Goal: Information Seeking & Learning: Check status

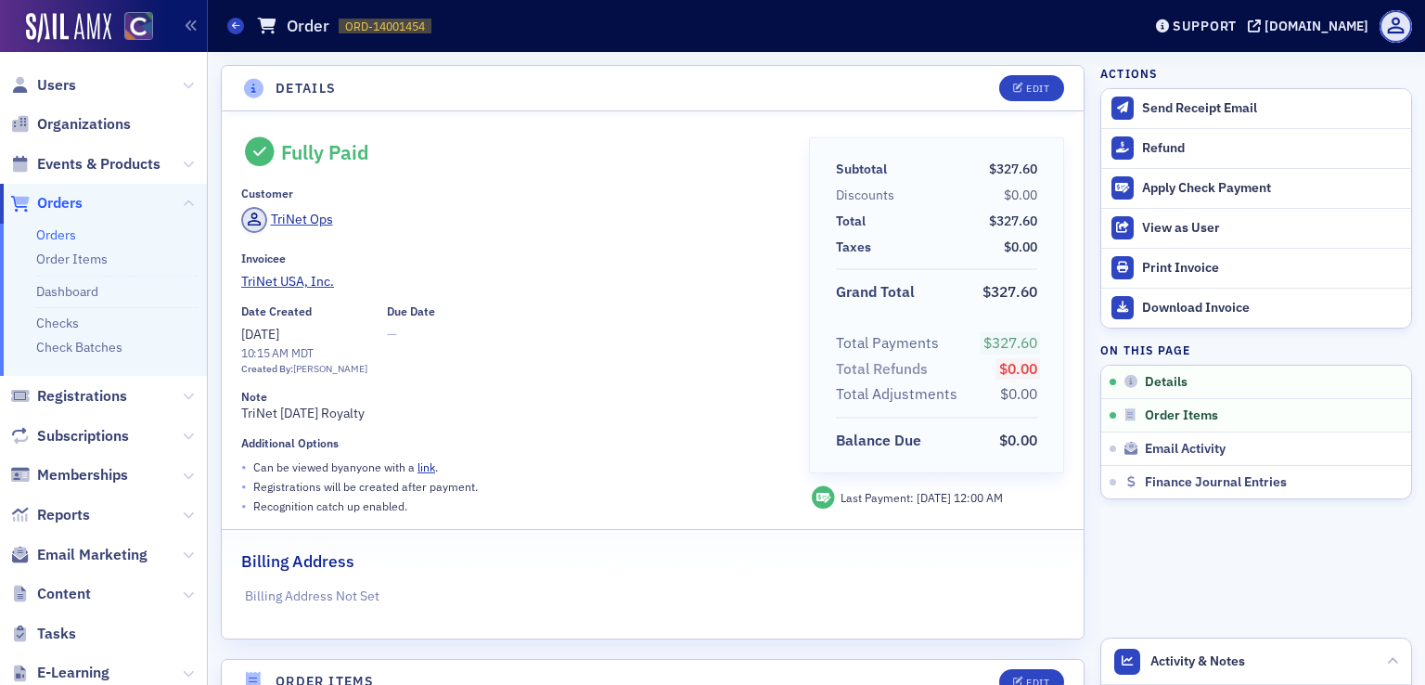
click at [304, 19] on h1 "Order" at bounding box center [308, 26] width 43 height 22
click at [424, 32] on span "ORD-14001454" at bounding box center [385, 27] width 80 height 16
click at [233, 33] on span at bounding box center [235, 26] width 17 height 17
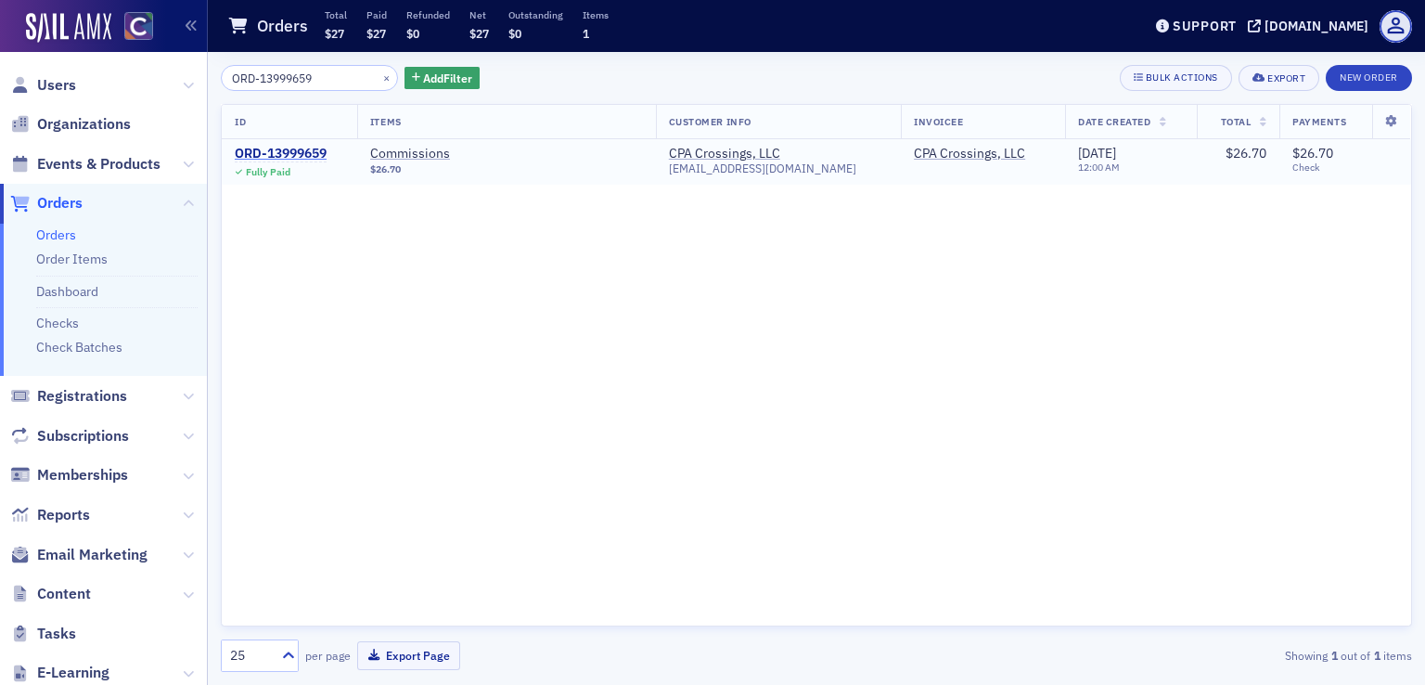
type input "ORD-13999659"
click at [290, 153] on div "ORD-13999659" at bounding box center [281, 154] width 92 height 17
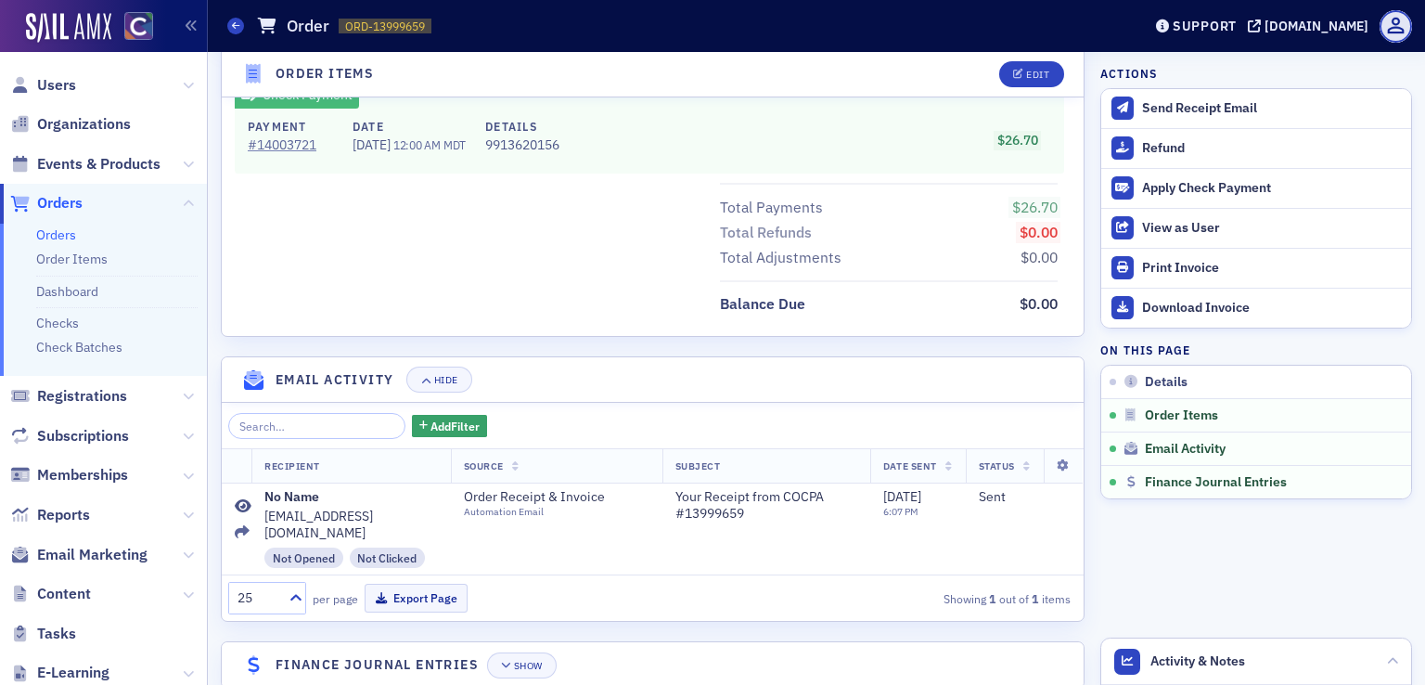
scroll to position [851, 0]
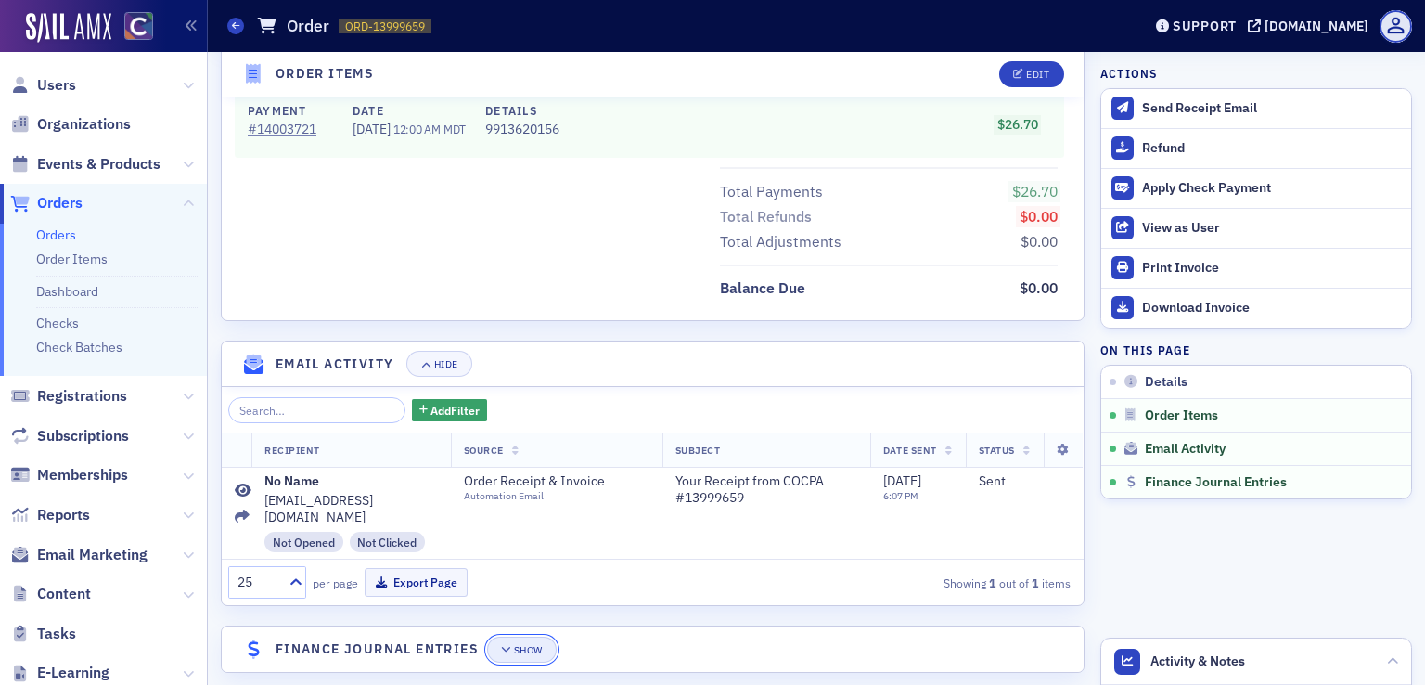
click at [513, 645] on span "Show" at bounding box center [522, 650] width 42 height 10
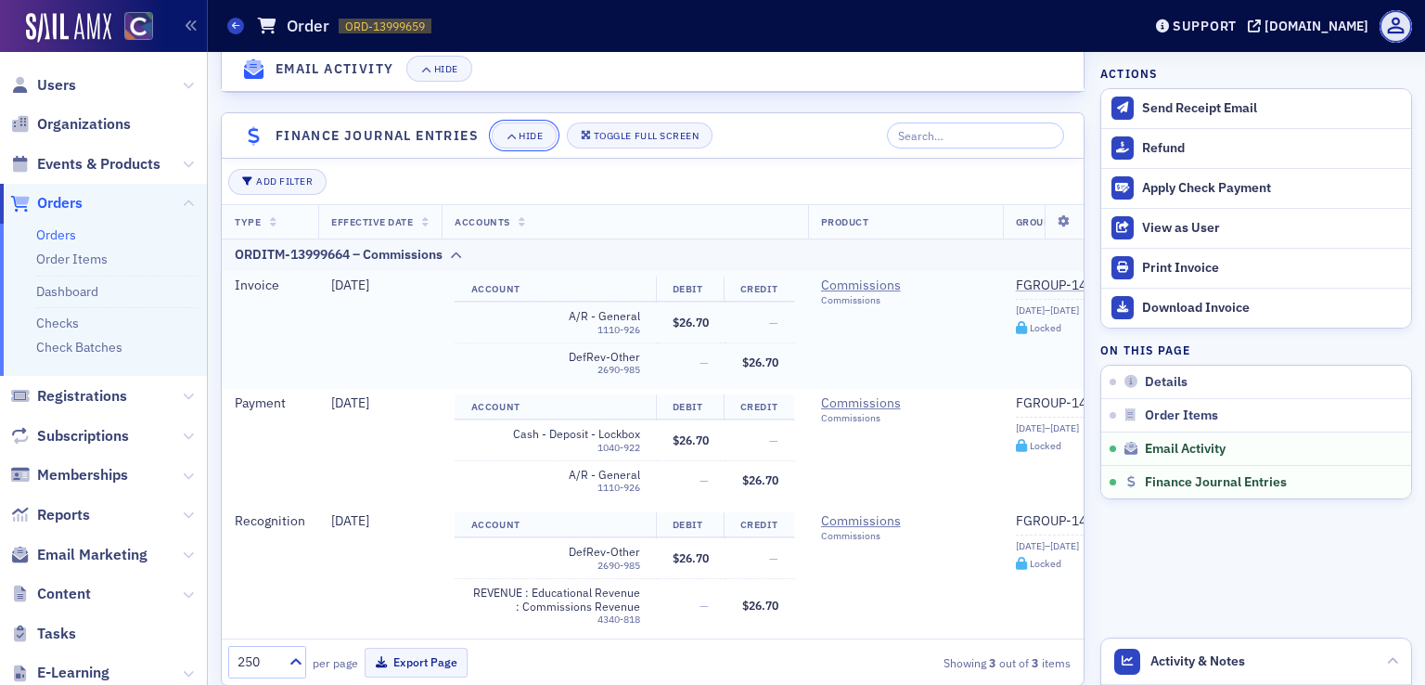
scroll to position [1389, 0]
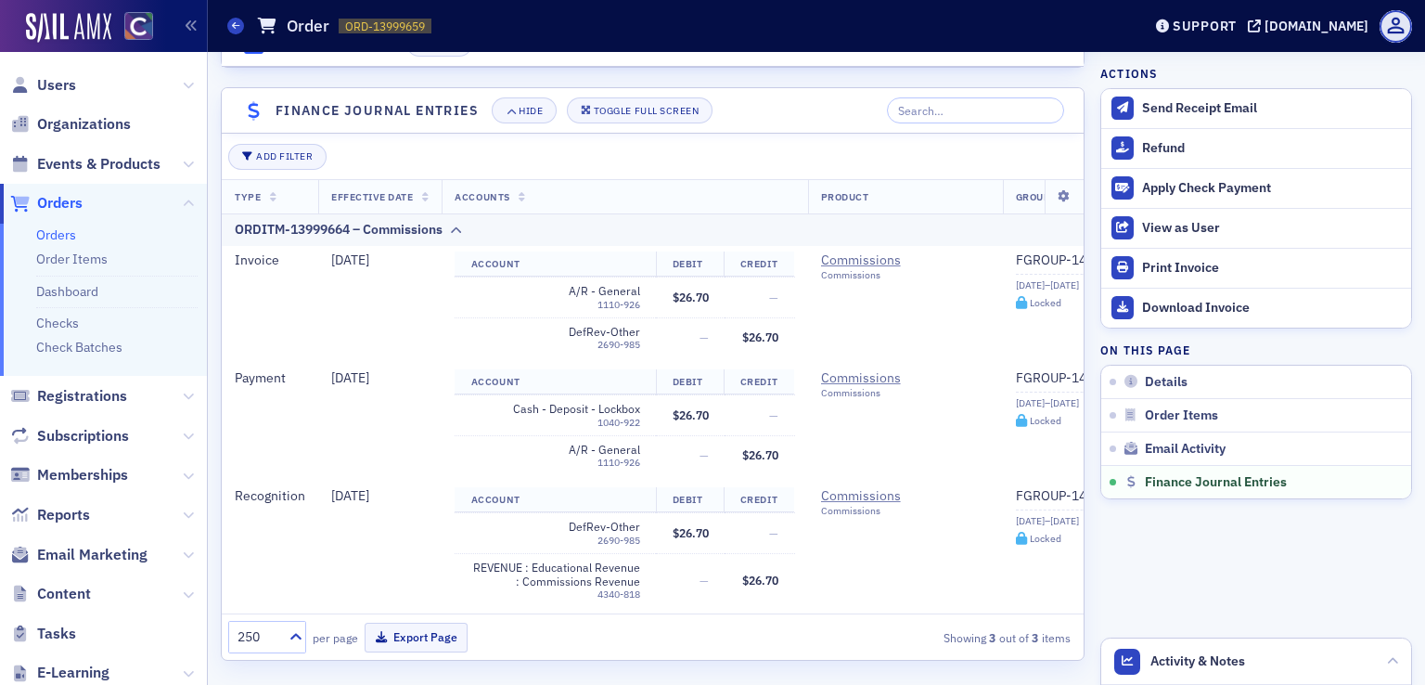
click at [404, 25] on span "ORD-13999659" at bounding box center [385, 27] width 80 height 16
click at [235, 27] on icon at bounding box center [235, 25] width 7 height 8
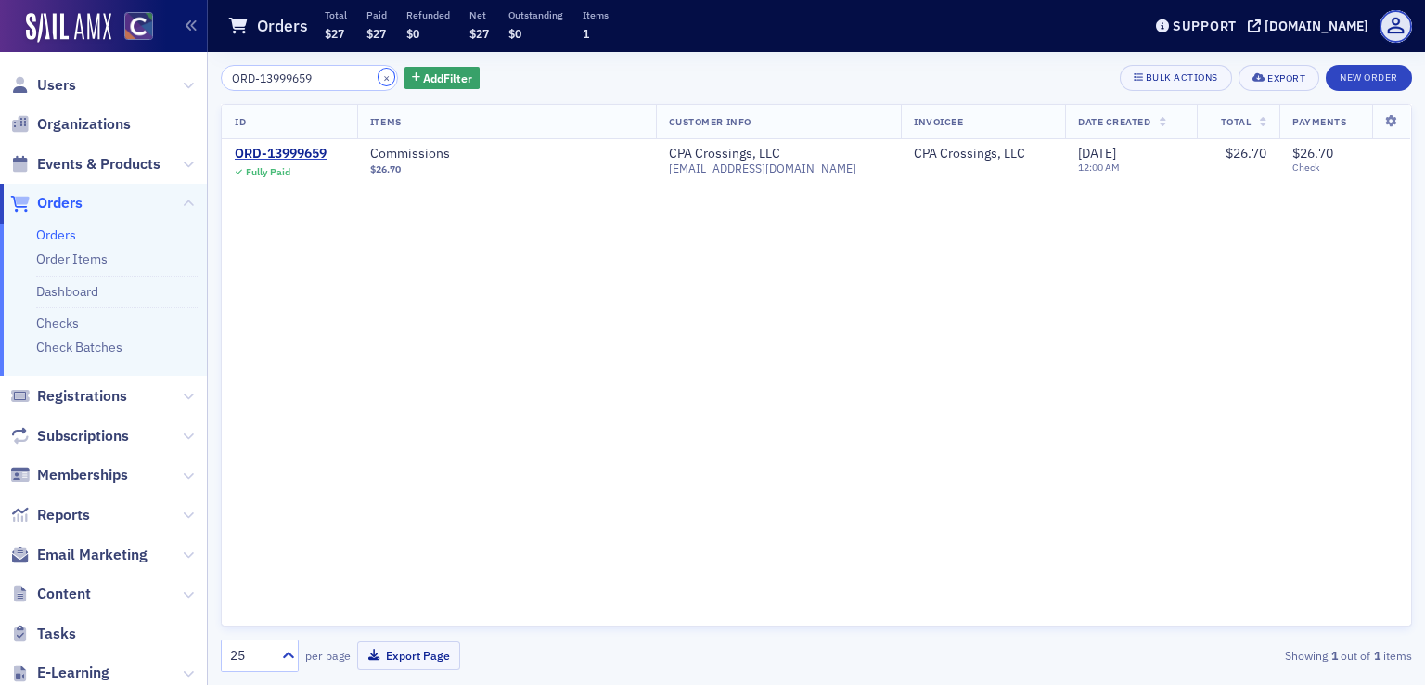
click at [379, 73] on button "×" at bounding box center [387, 77] width 17 height 17
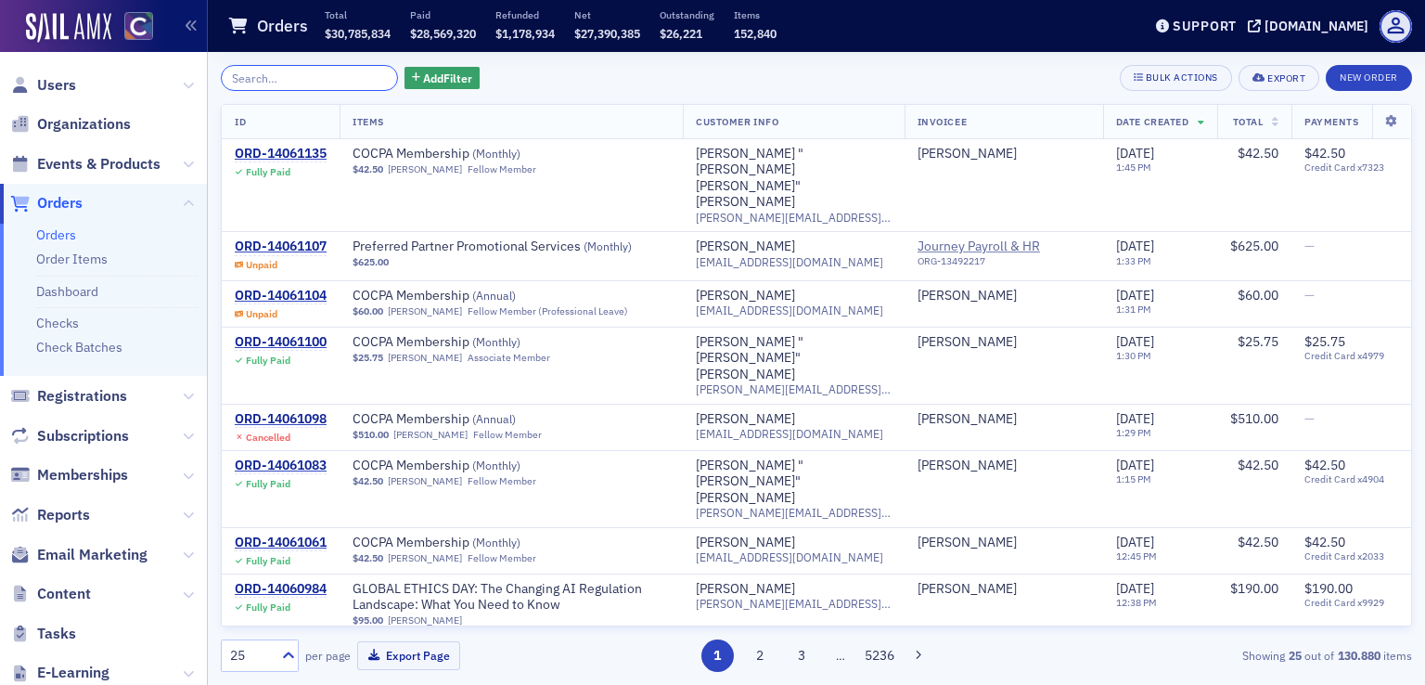
click at [326, 82] on input "search" at bounding box center [309, 78] width 177 height 26
paste input "ORD-13965143"
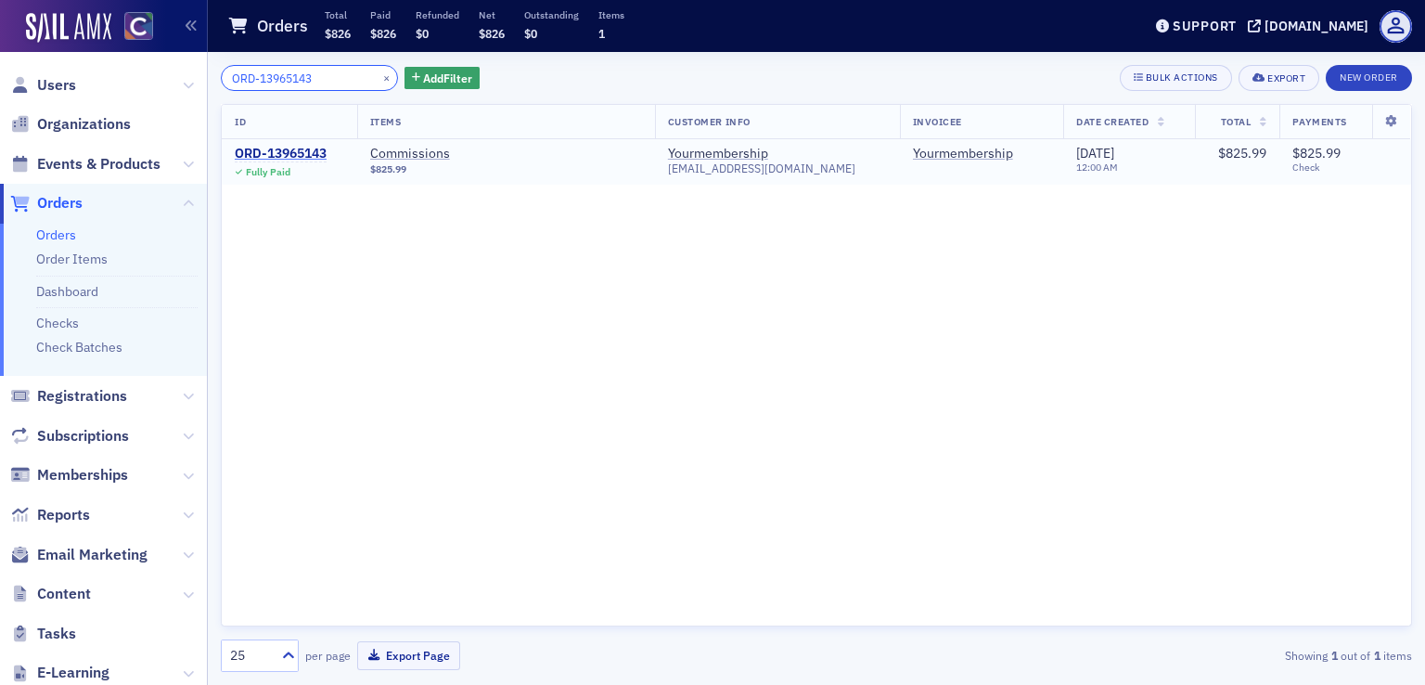
type input "ORD-13965143"
click at [315, 157] on div "ORD-13965143" at bounding box center [281, 154] width 92 height 17
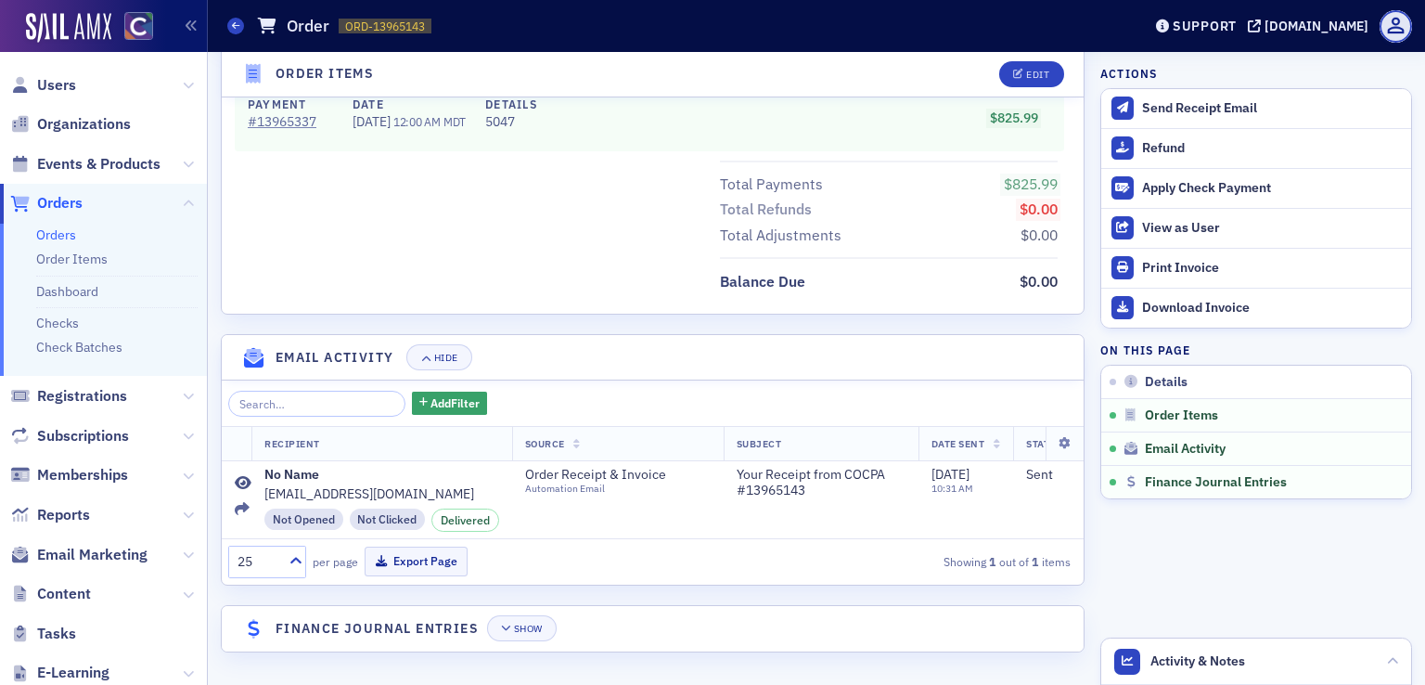
scroll to position [871, 0]
click at [512, 631] on icon "button" at bounding box center [506, 629] width 11 height 10
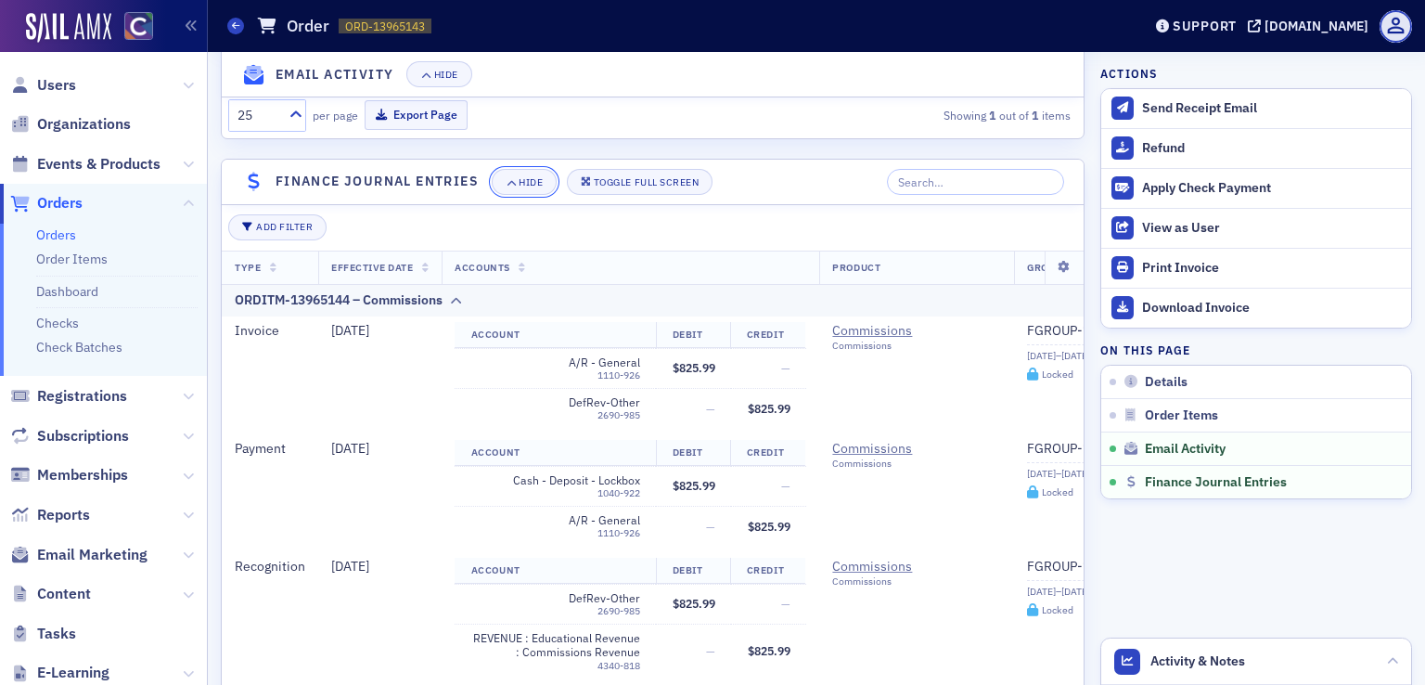
scroll to position [1335, 0]
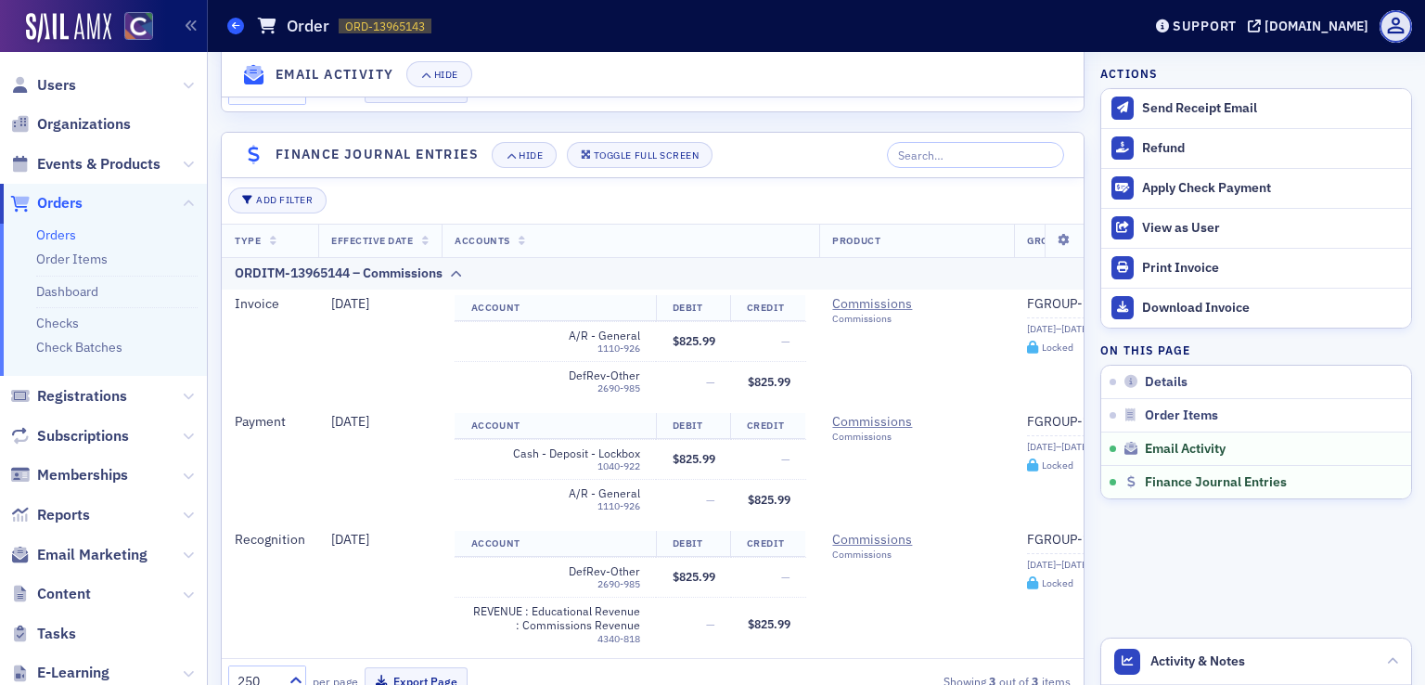
click at [233, 30] on icon at bounding box center [235, 25] width 7 height 8
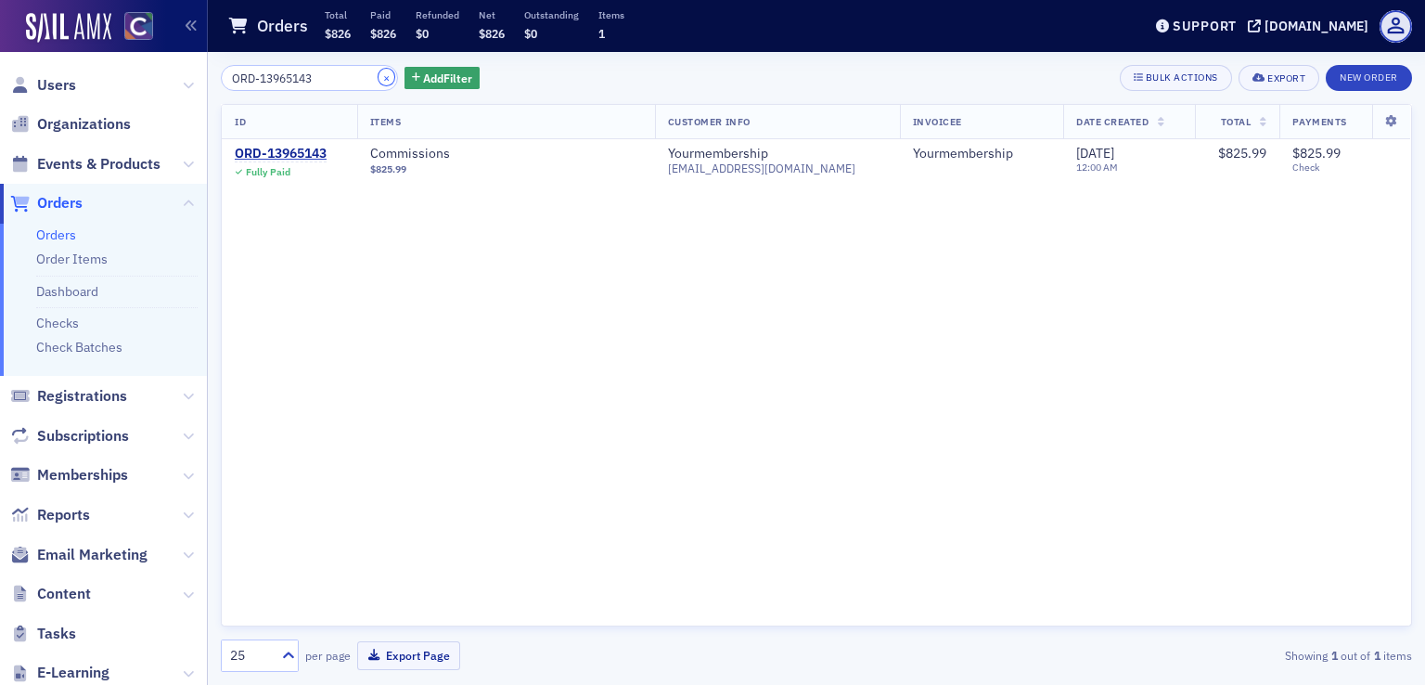
click at [379, 83] on button "×" at bounding box center [387, 77] width 17 height 17
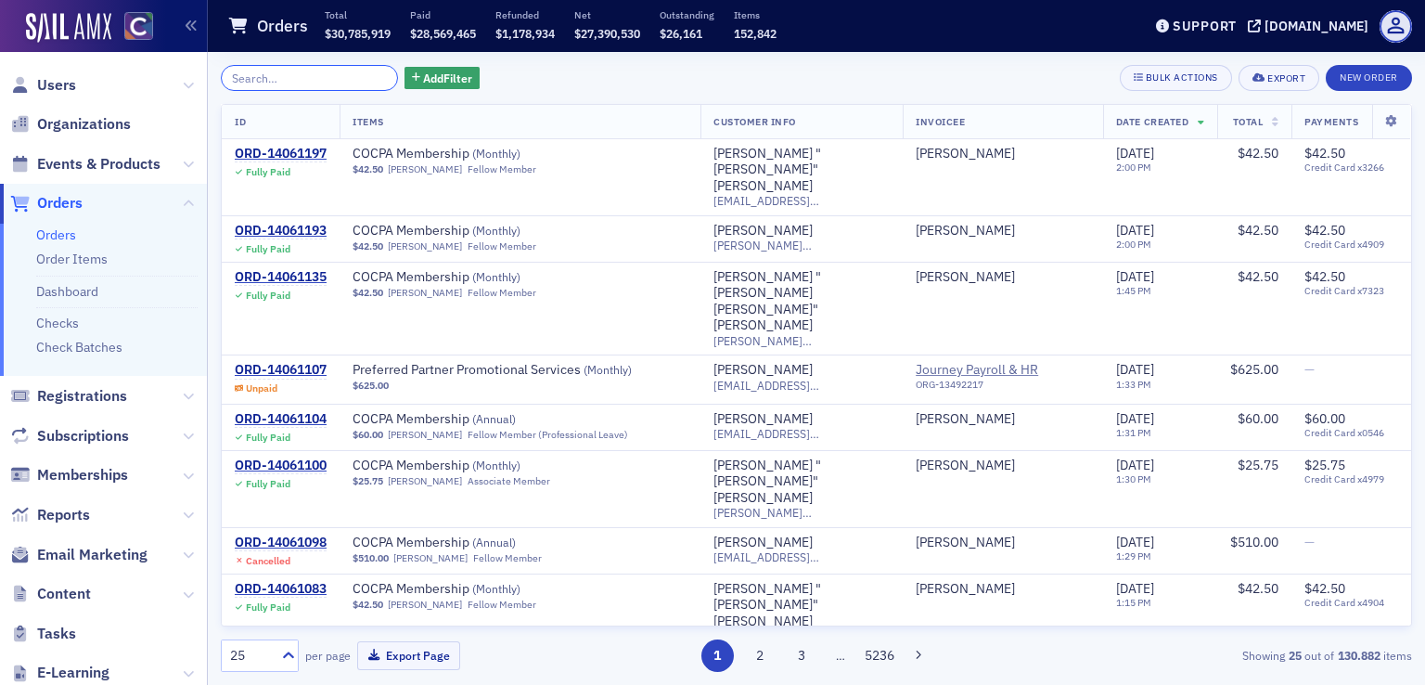
click at [286, 84] on input "search" at bounding box center [309, 78] width 177 height 26
paste input "ORD-13936864"
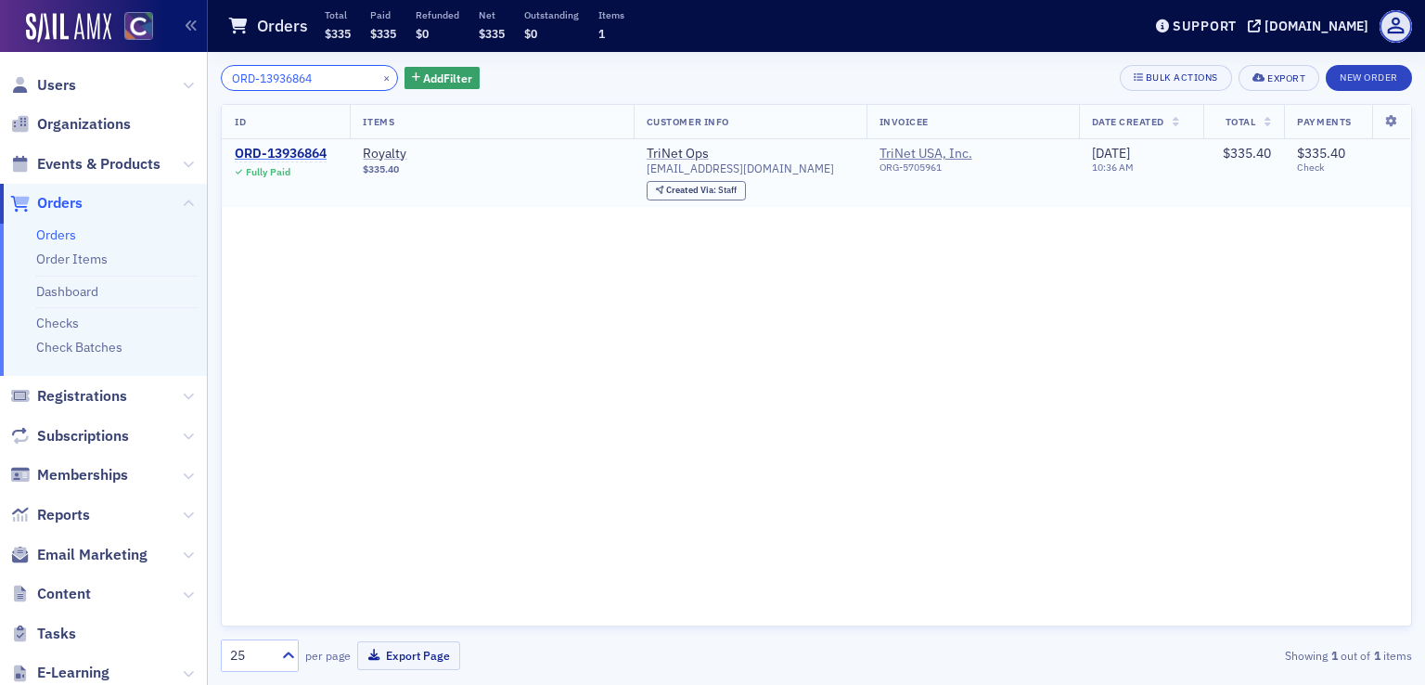
type input "ORD-13936864"
click at [272, 156] on div "ORD-13936864" at bounding box center [281, 154] width 92 height 17
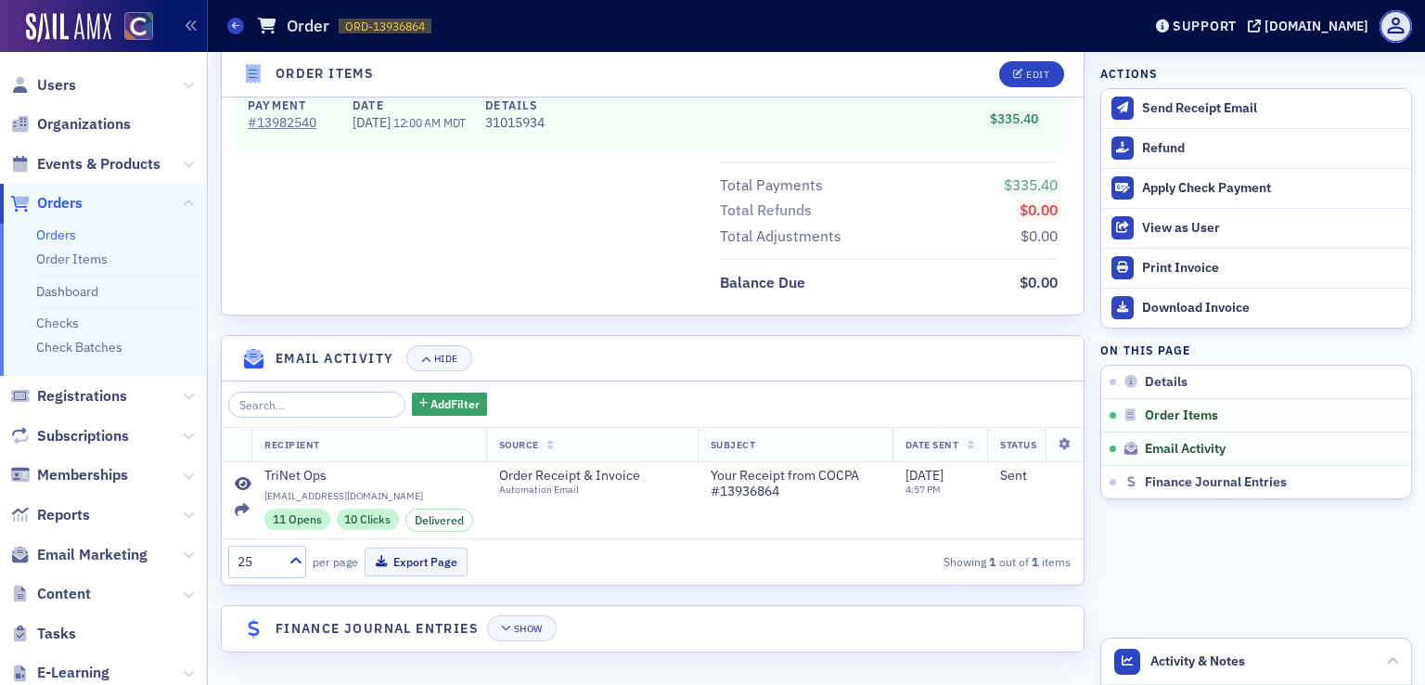
scroll to position [877, 0]
click at [538, 626] on div "Show" at bounding box center [528, 629] width 29 height 10
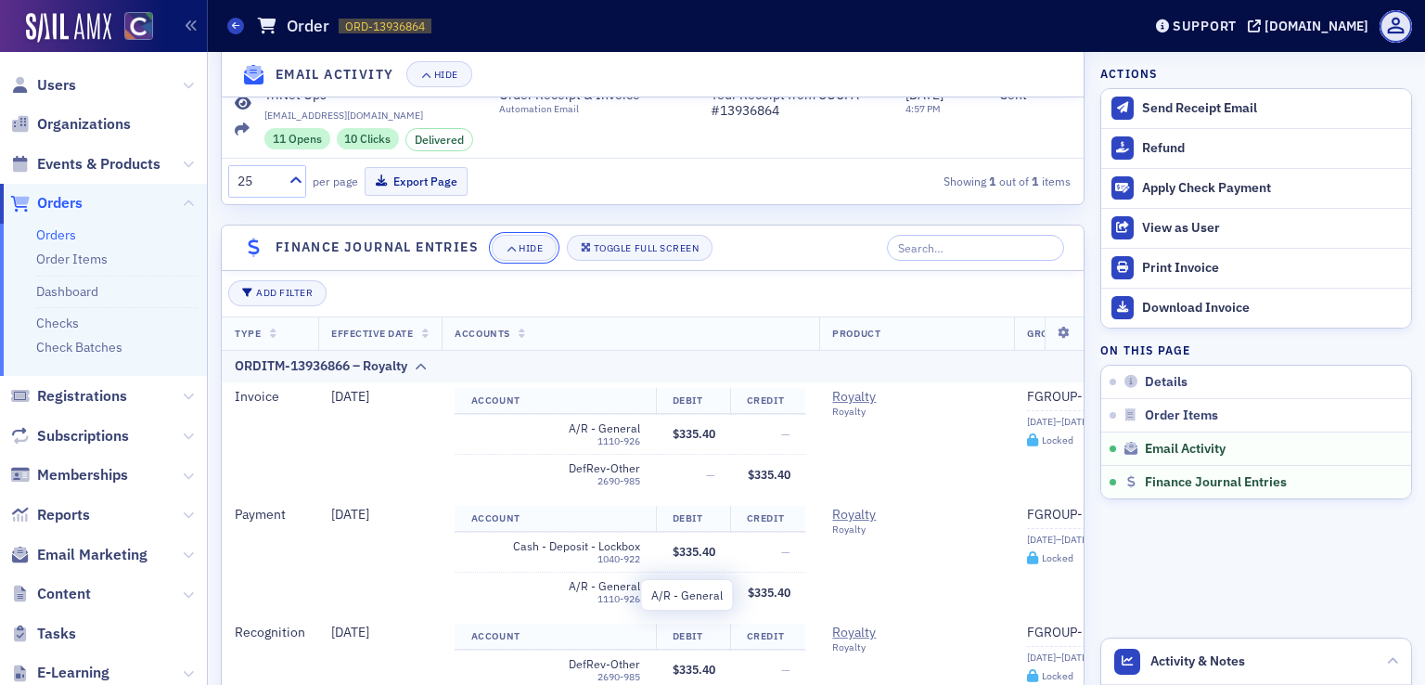
scroll to position [1416, 0]
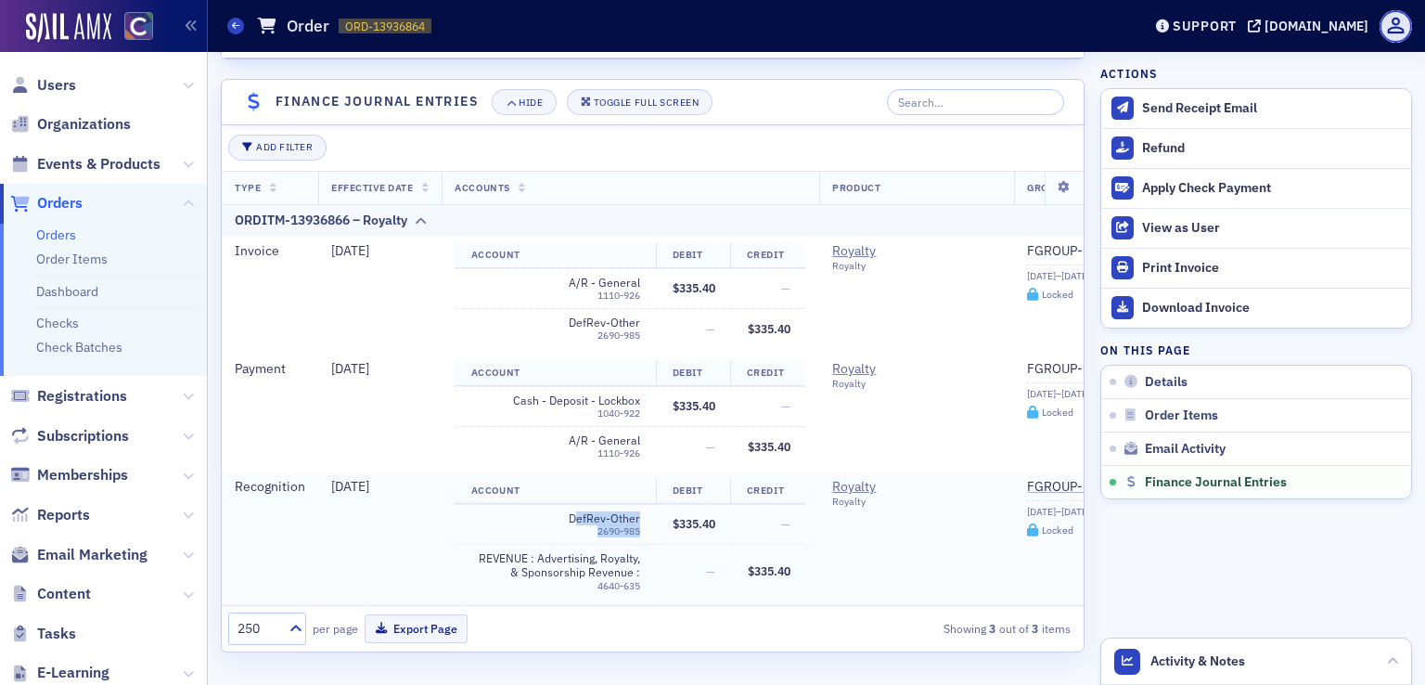
drag, startPoint x: 604, startPoint y: 513, endPoint x: 583, endPoint y: 505, distance: 22.9
click at [648, 524] on td "DefRev-Other 2690-985" at bounding box center [555, 524] width 201 height 40
click at [573, 511] on span "DefRev-Other" at bounding box center [555, 518] width 169 height 14
drag, startPoint x: 570, startPoint y: 502, endPoint x: 651, endPoint y: 524, distance: 83.8
click at [651, 524] on td "DefRev-Other 2690-985" at bounding box center [555, 524] width 201 height 40
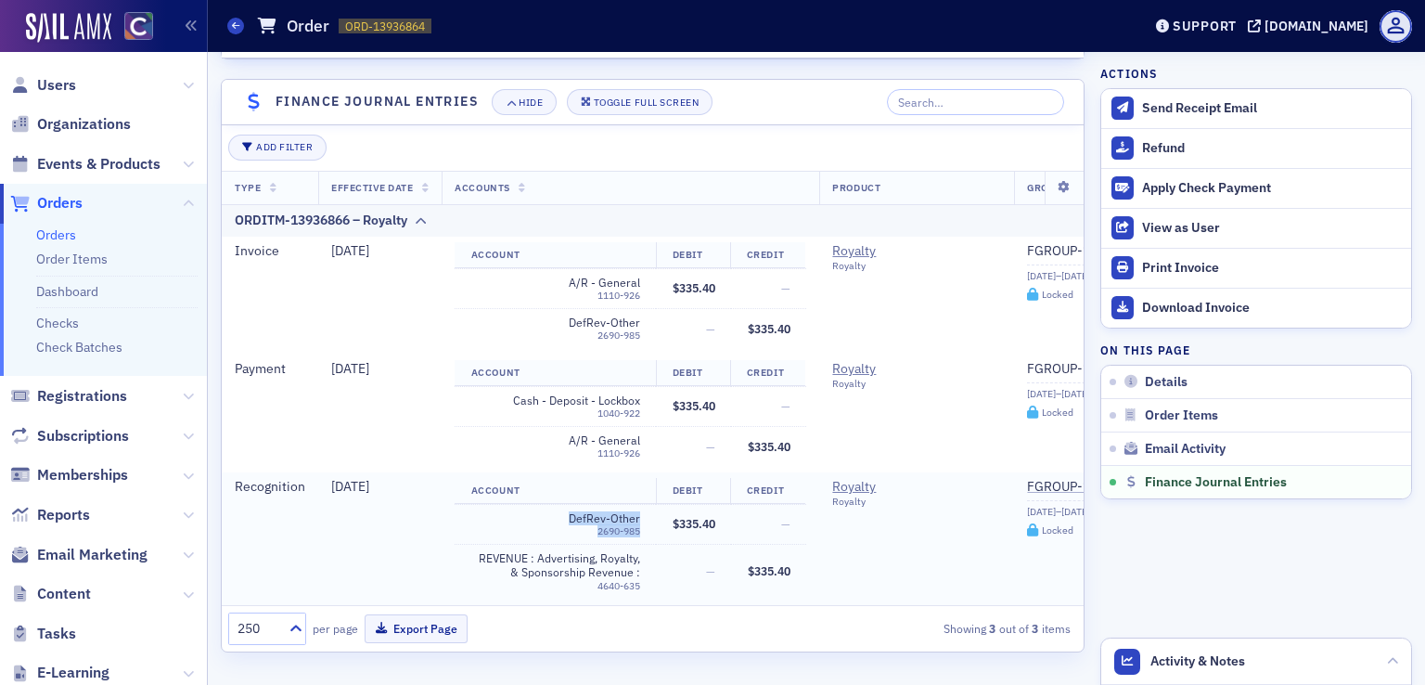
copy div "DefRev-Other 2690-985"
drag, startPoint x: 479, startPoint y: 541, endPoint x: 617, endPoint y: 558, distance: 139.3
click at [648, 561] on td "REVENUE : Advertising, Royalty, & Sponsorship Revenue : Royalty Revenue 4640-635" at bounding box center [555, 572] width 201 height 54
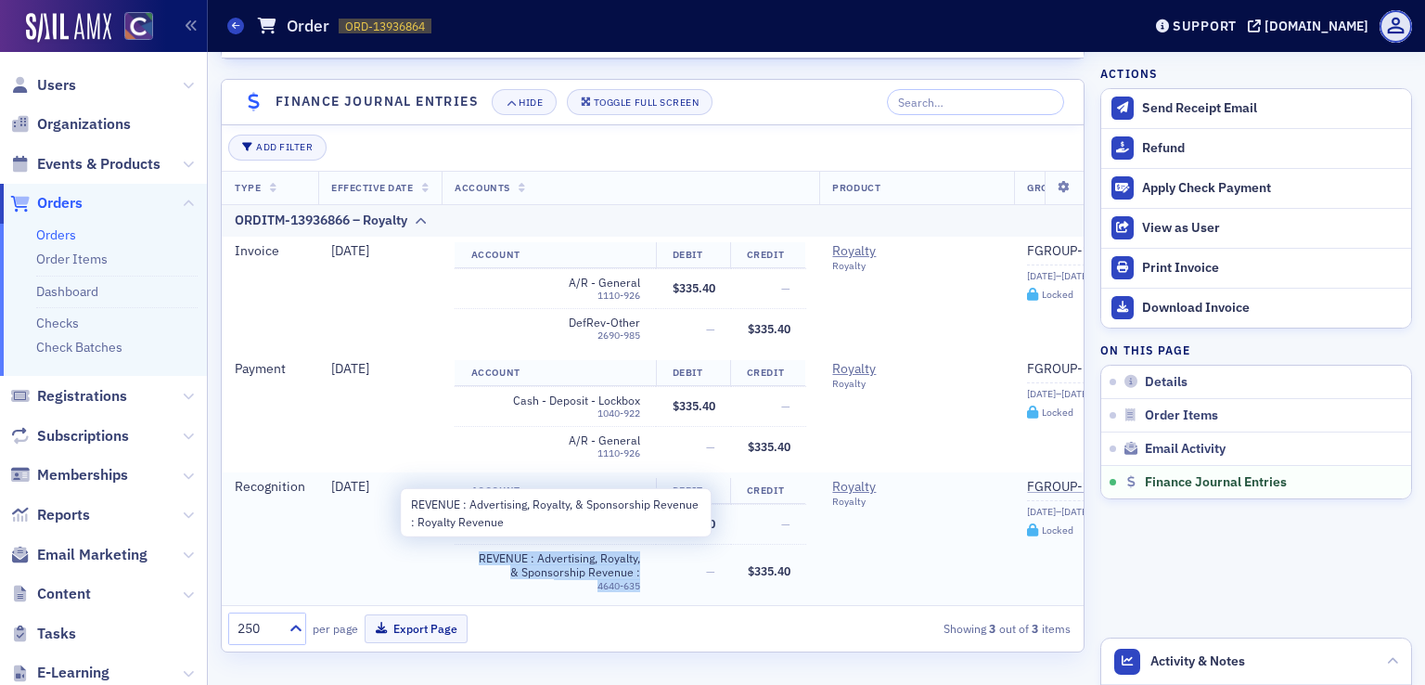
copy div "REVENUE : Advertising, Royalty, & Sponsorship Revenue : Royalty Revenue 4640-635"
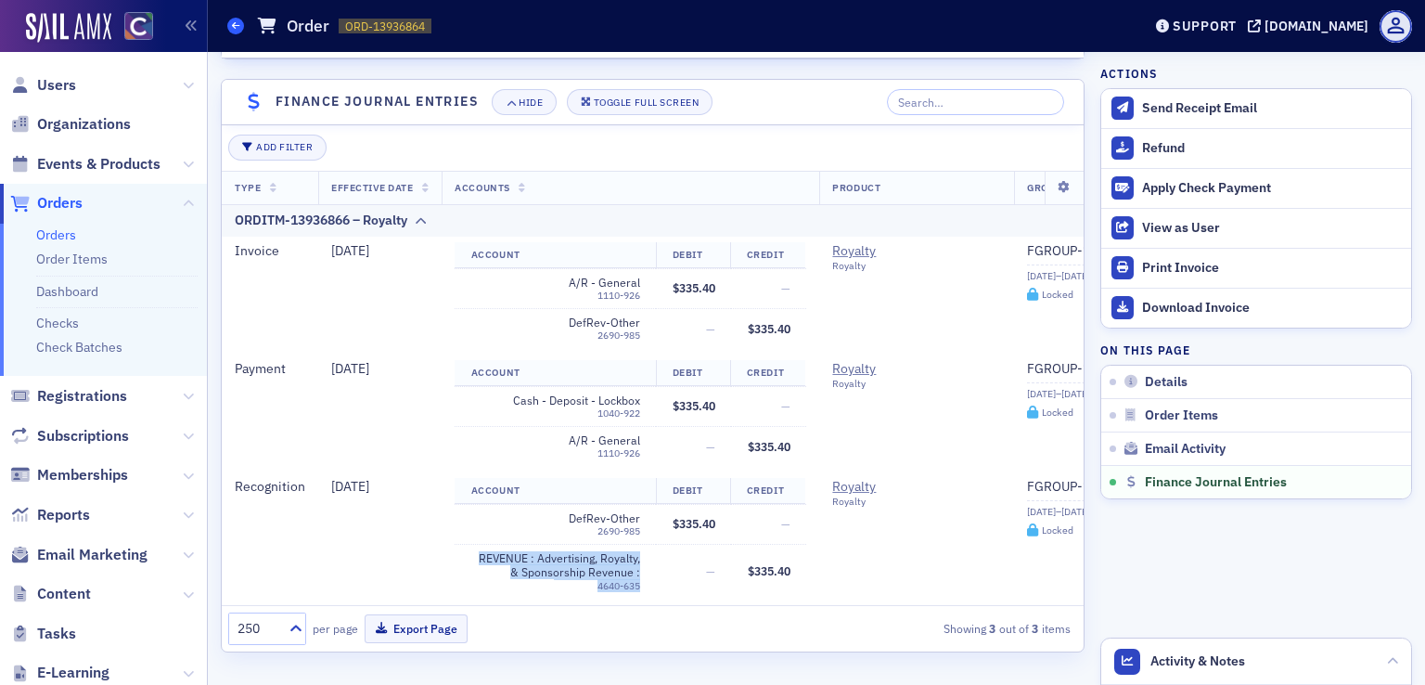
click at [233, 19] on span at bounding box center [235, 26] width 17 height 17
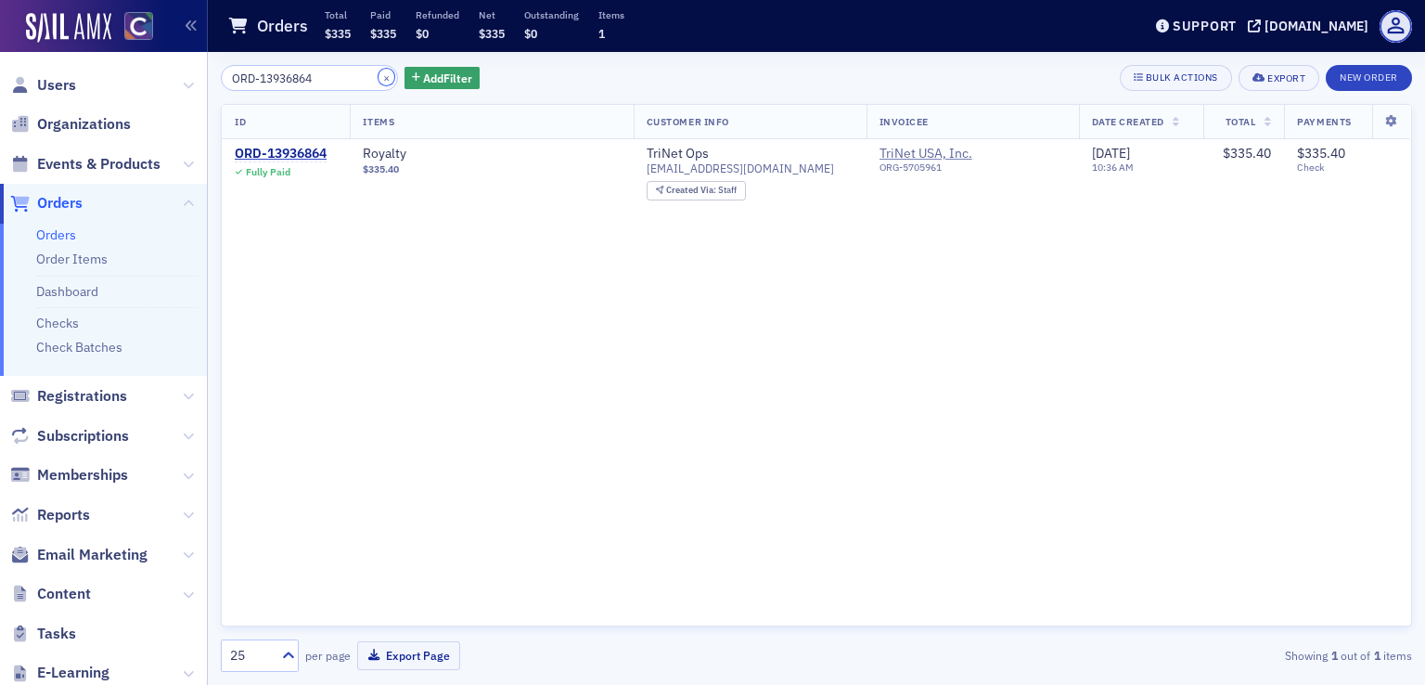
click at [379, 78] on button "×" at bounding box center [387, 77] width 17 height 17
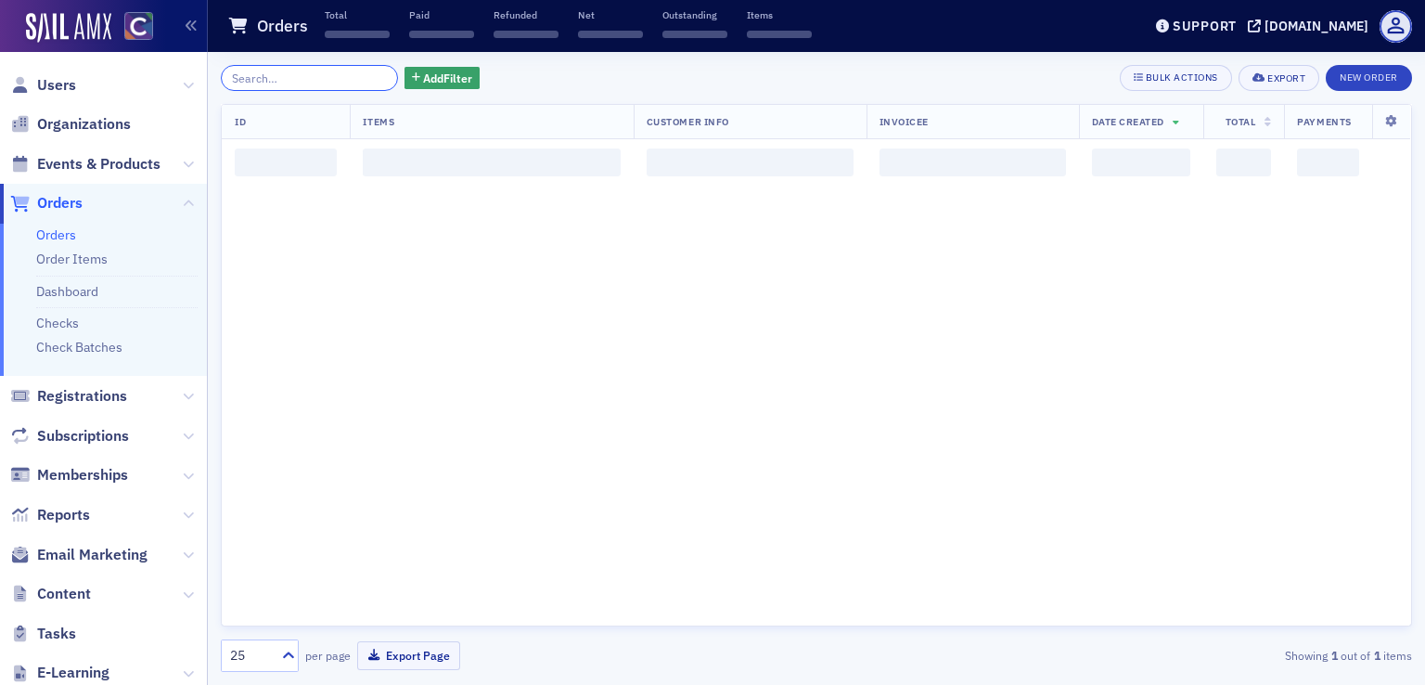
click at [301, 82] on input "search" at bounding box center [309, 78] width 177 height 26
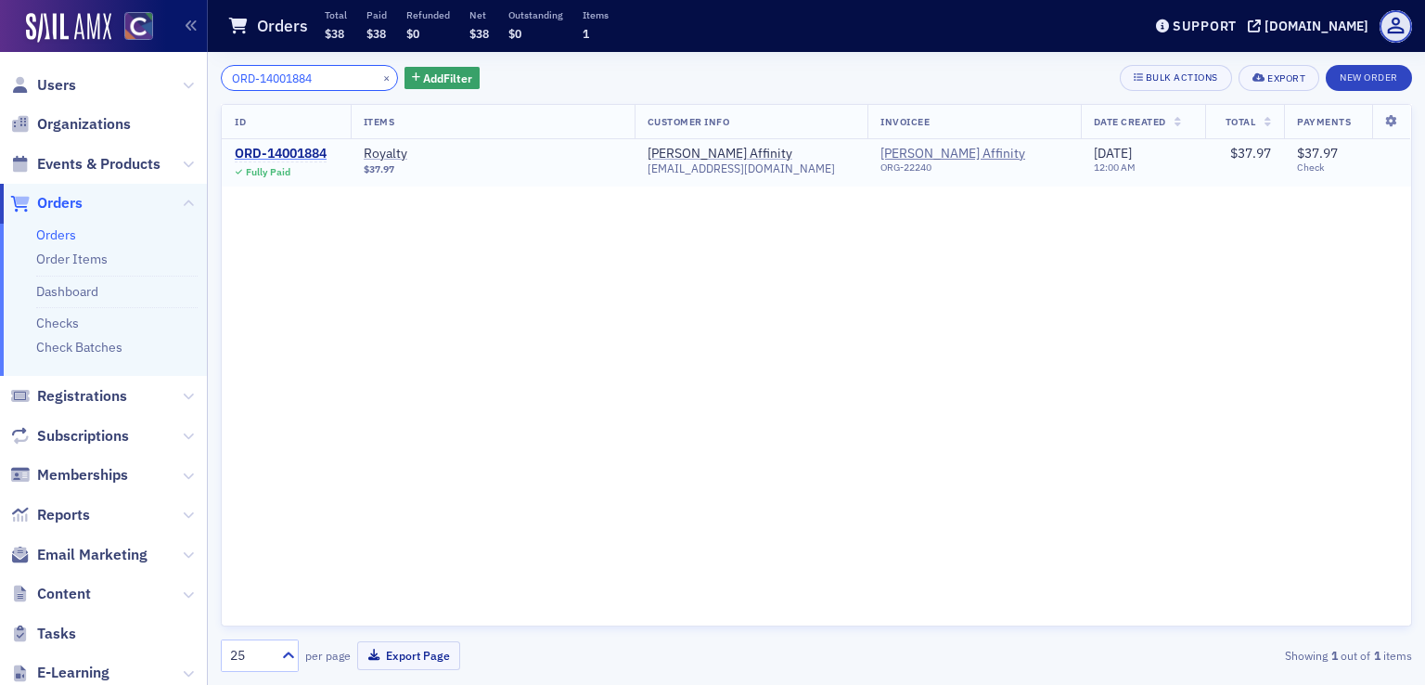
type input "ORD-14001884"
click at [316, 157] on div "ORD-14001884" at bounding box center [281, 154] width 92 height 17
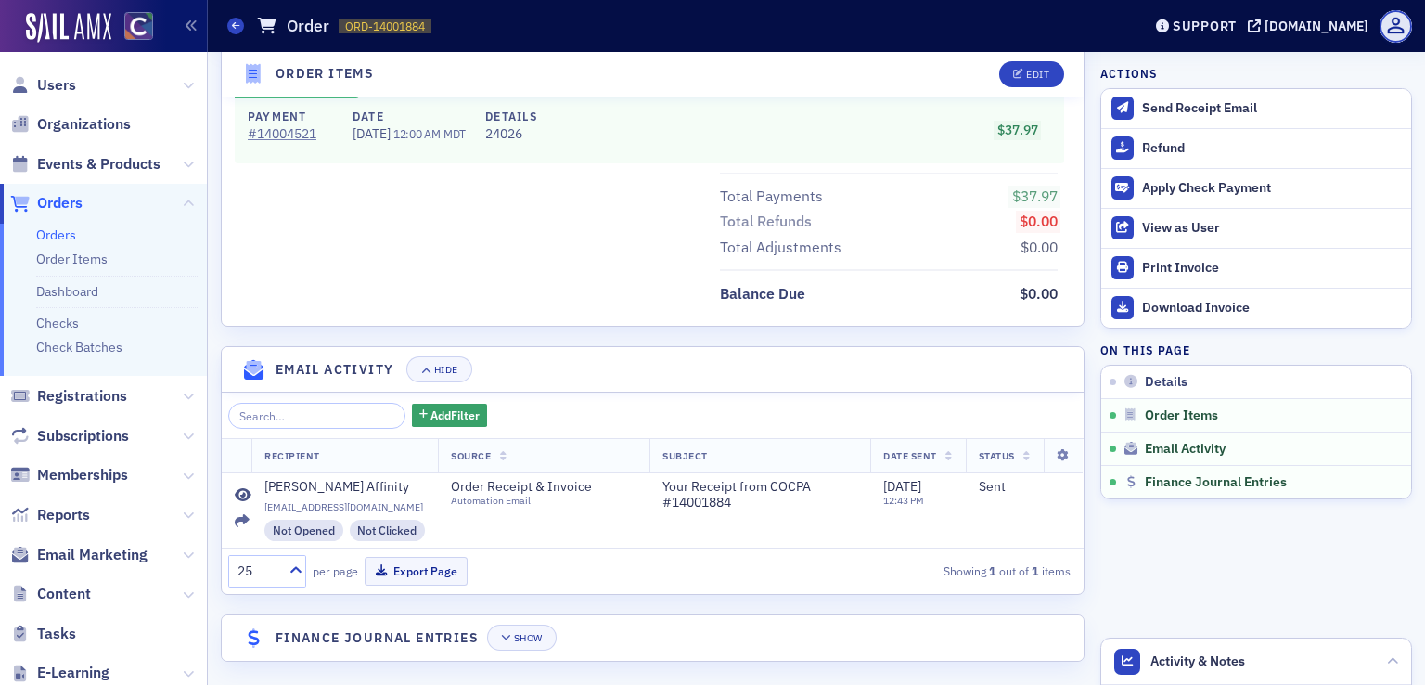
scroll to position [861, 0]
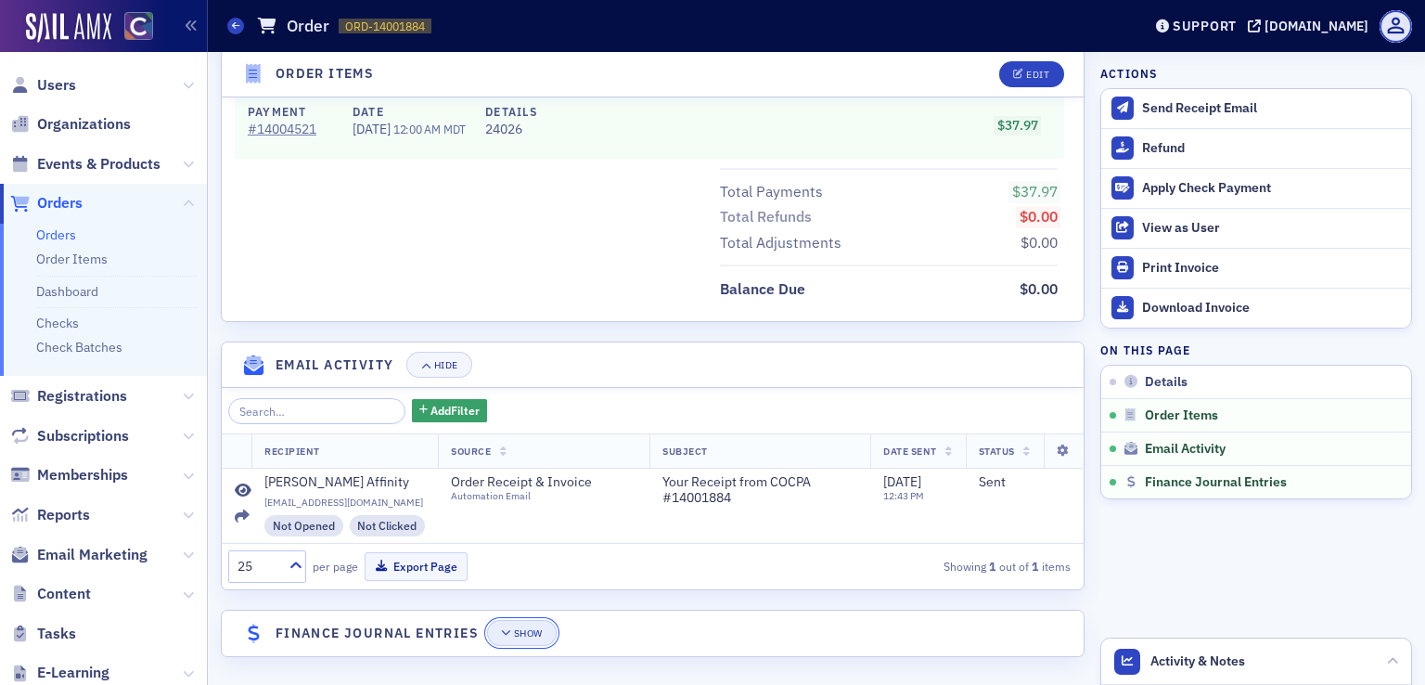
click at [492, 626] on button "Show" at bounding box center [522, 633] width 70 height 26
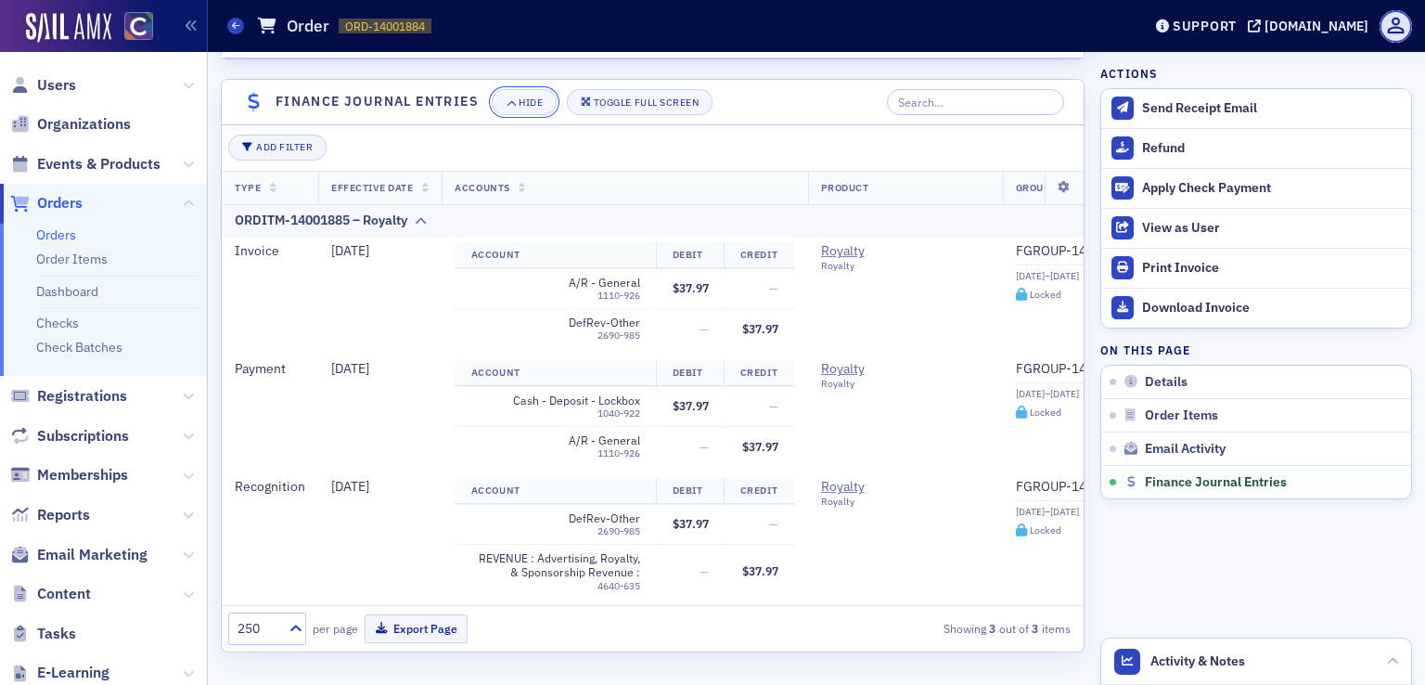
scroll to position [1400, 0]
click at [237, 32] on span at bounding box center [235, 26] width 17 height 17
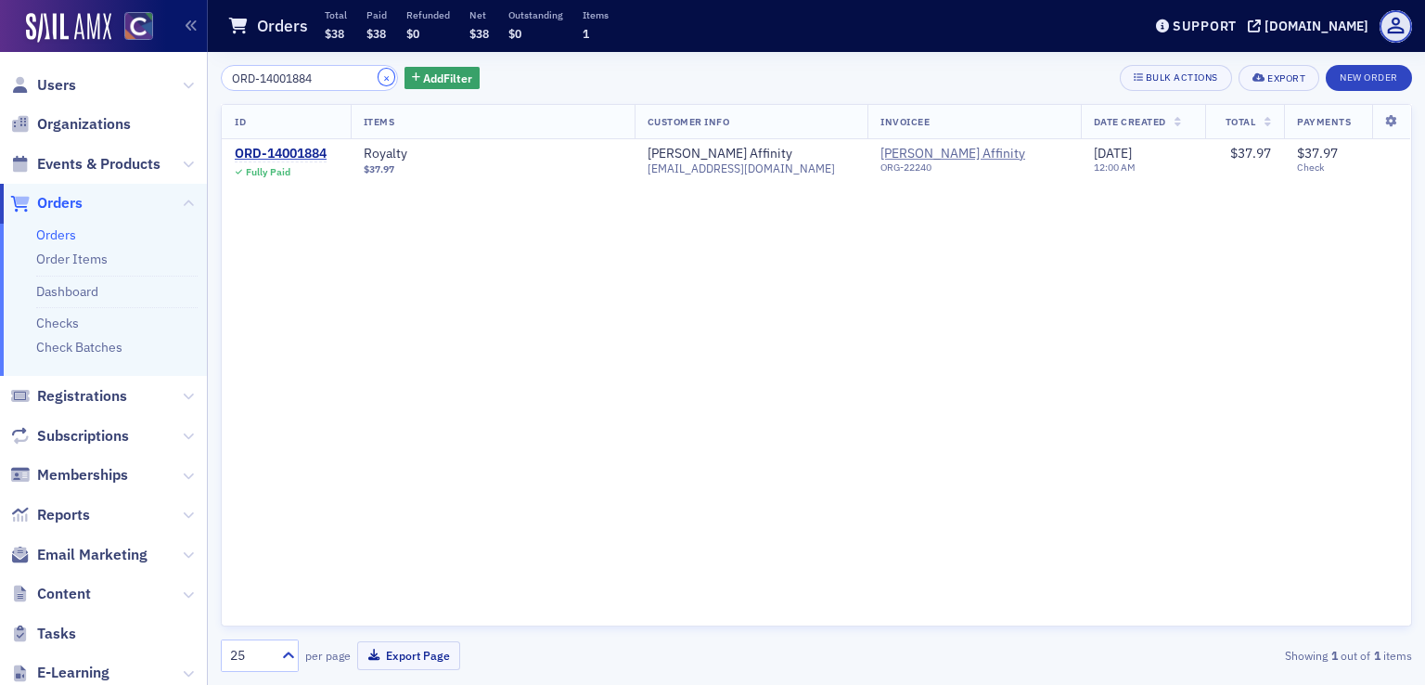
click at [379, 80] on button "×" at bounding box center [387, 77] width 17 height 17
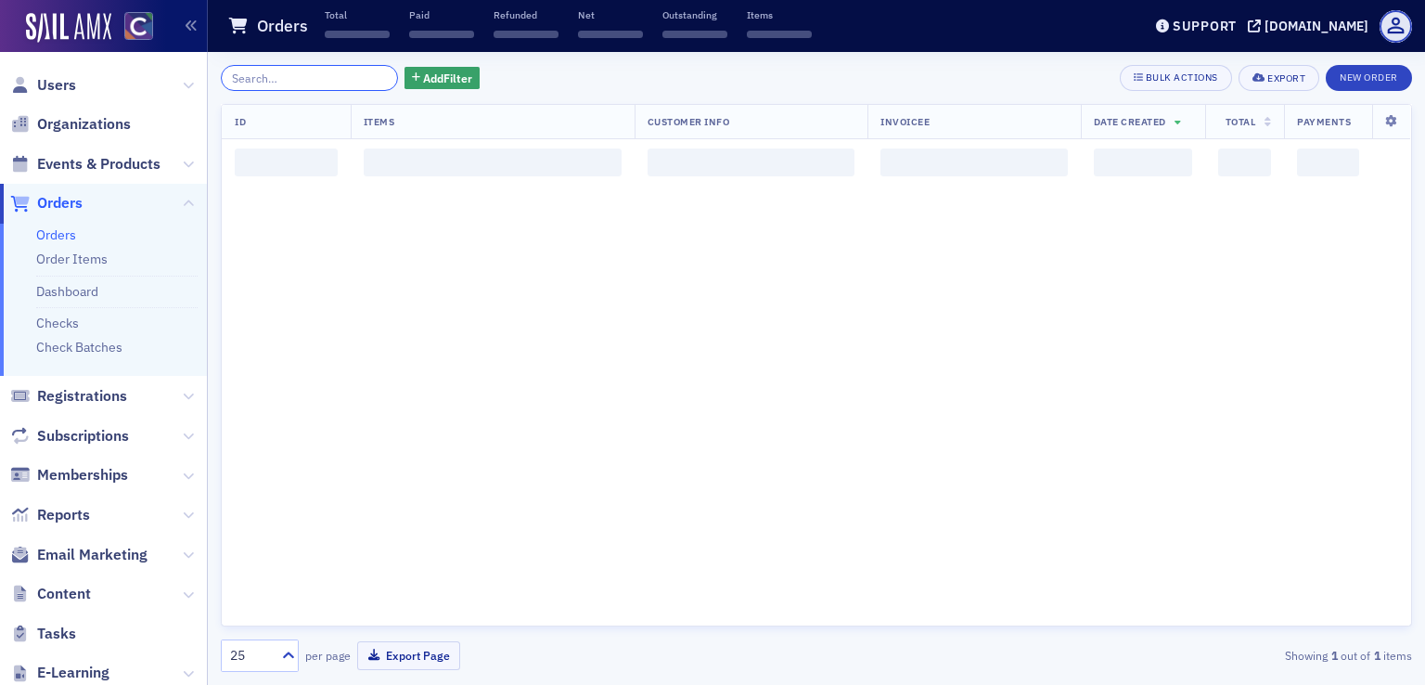
click at [337, 78] on input "search" at bounding box center [309, 78] width 177 height 26
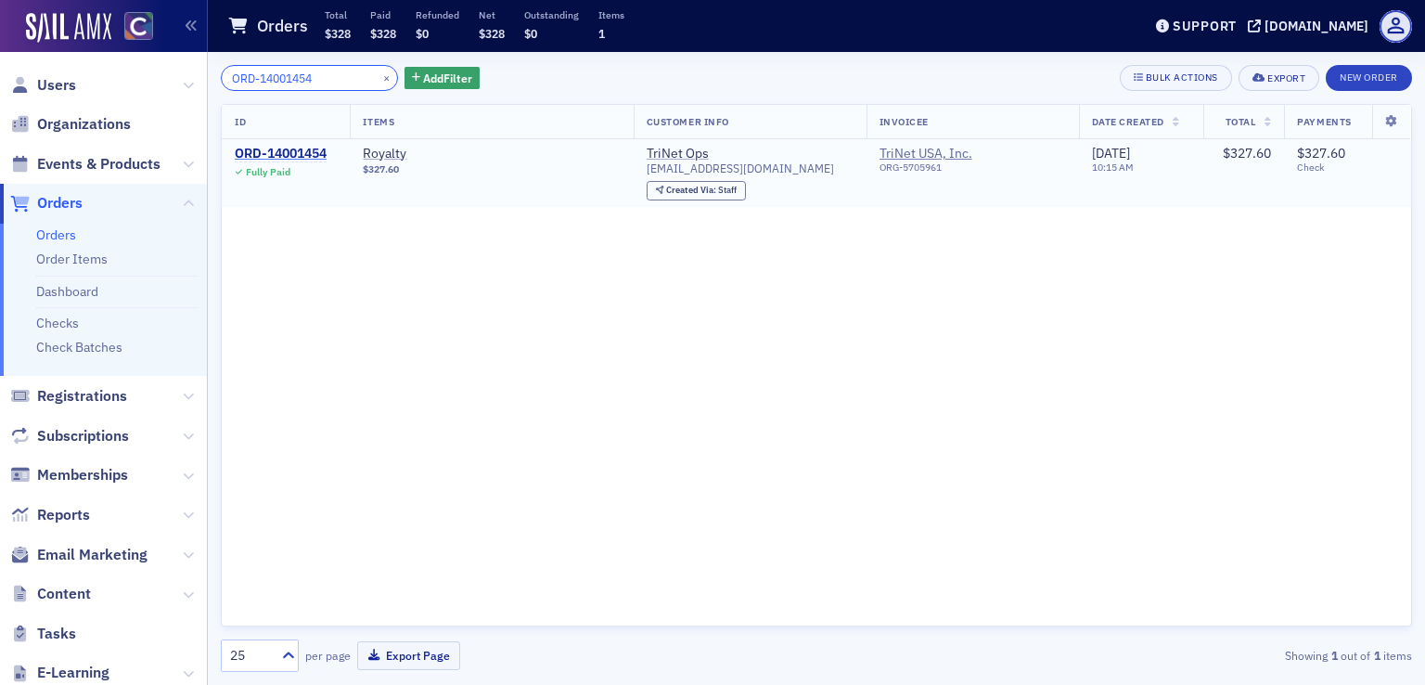
type input "ORD-14001454"
click at [305, 152] on div "ORD-14001454" at bounding box center [281, 154] width 92 height 17
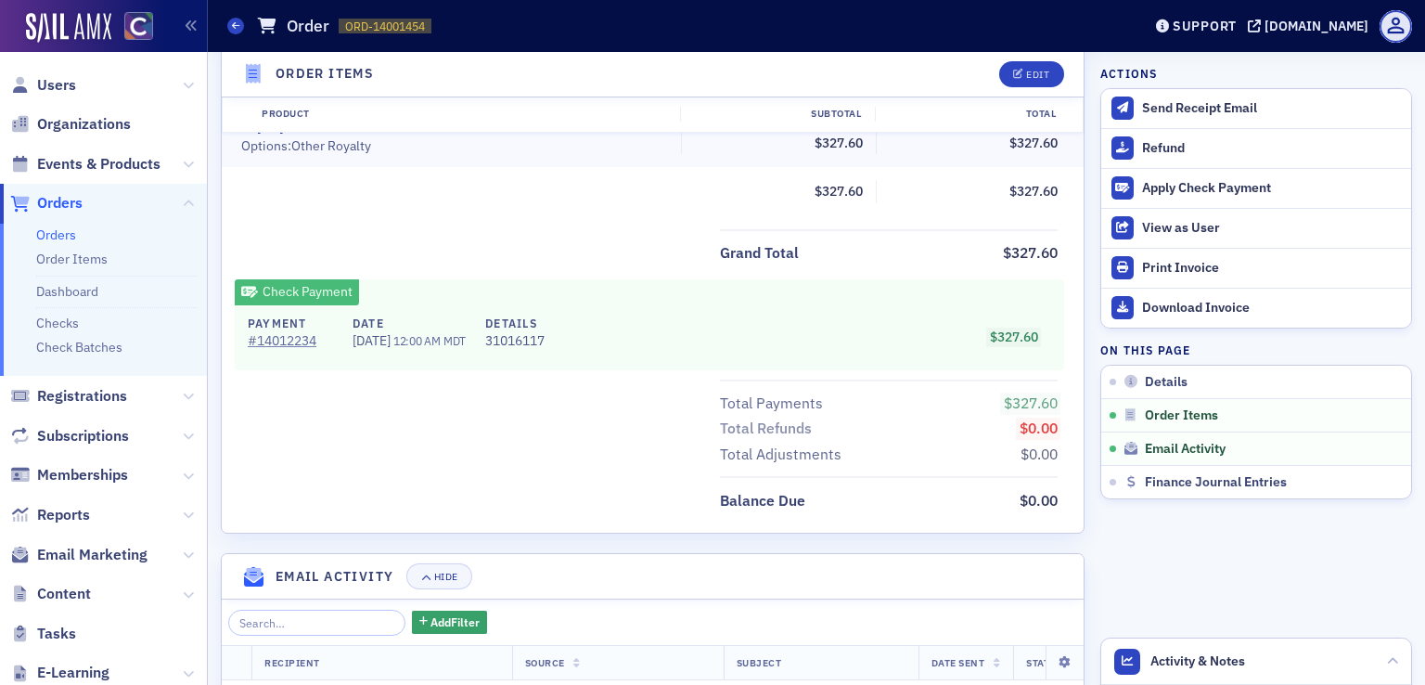
scroll to position [877, 0]
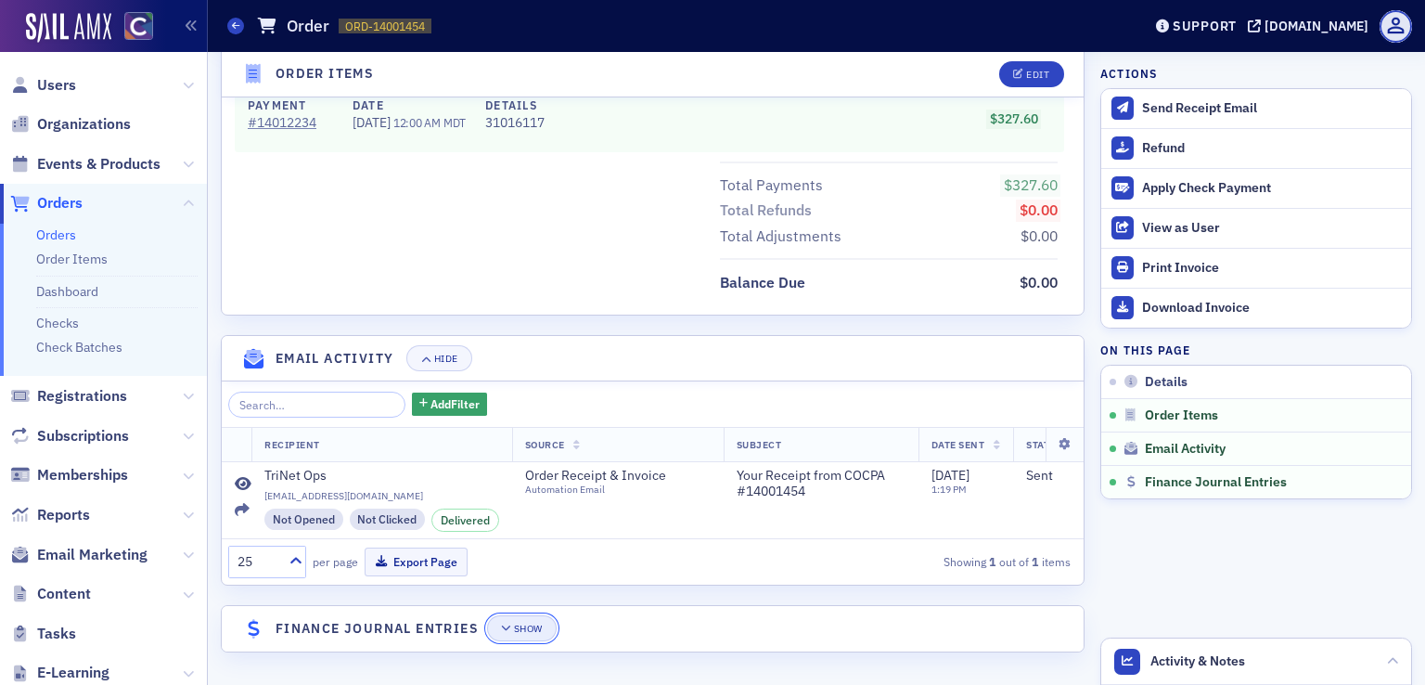
click at [509, 638] on button "Show" at bounding box center [522, 628] width 70 height 26
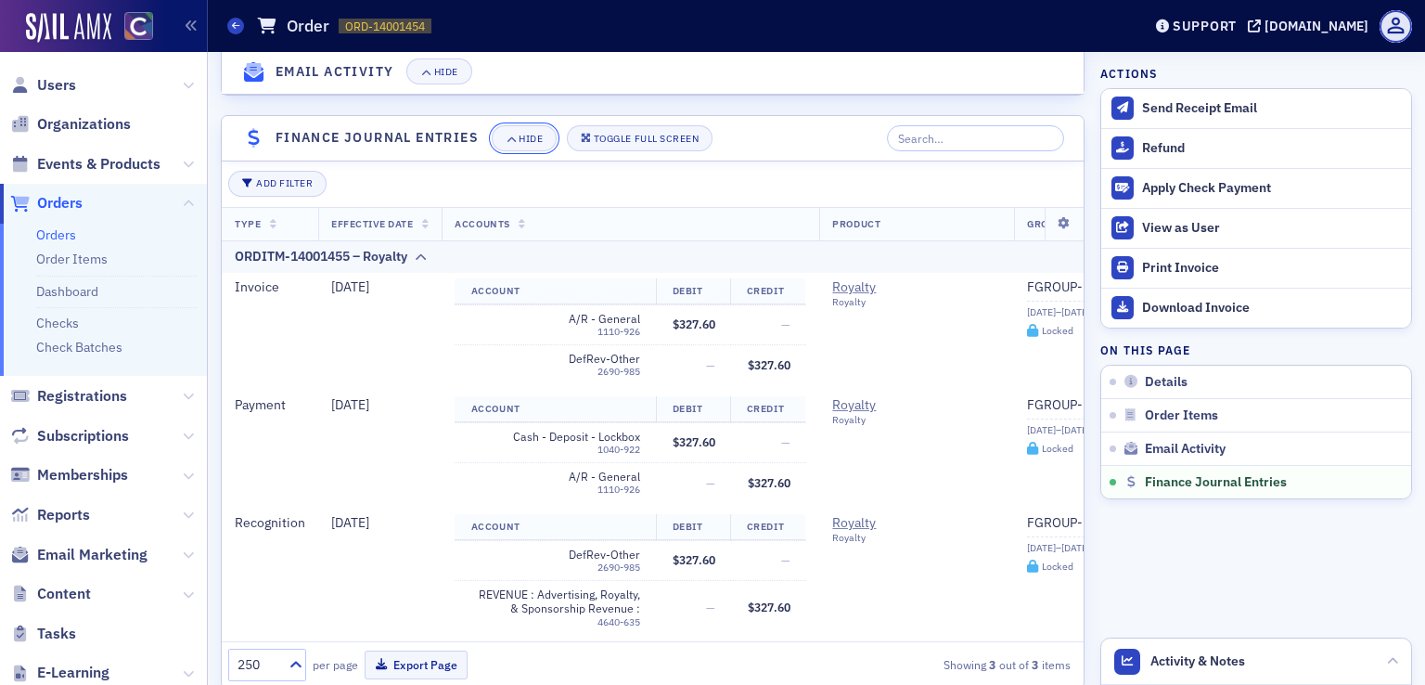
scroll to position [1416, 0]
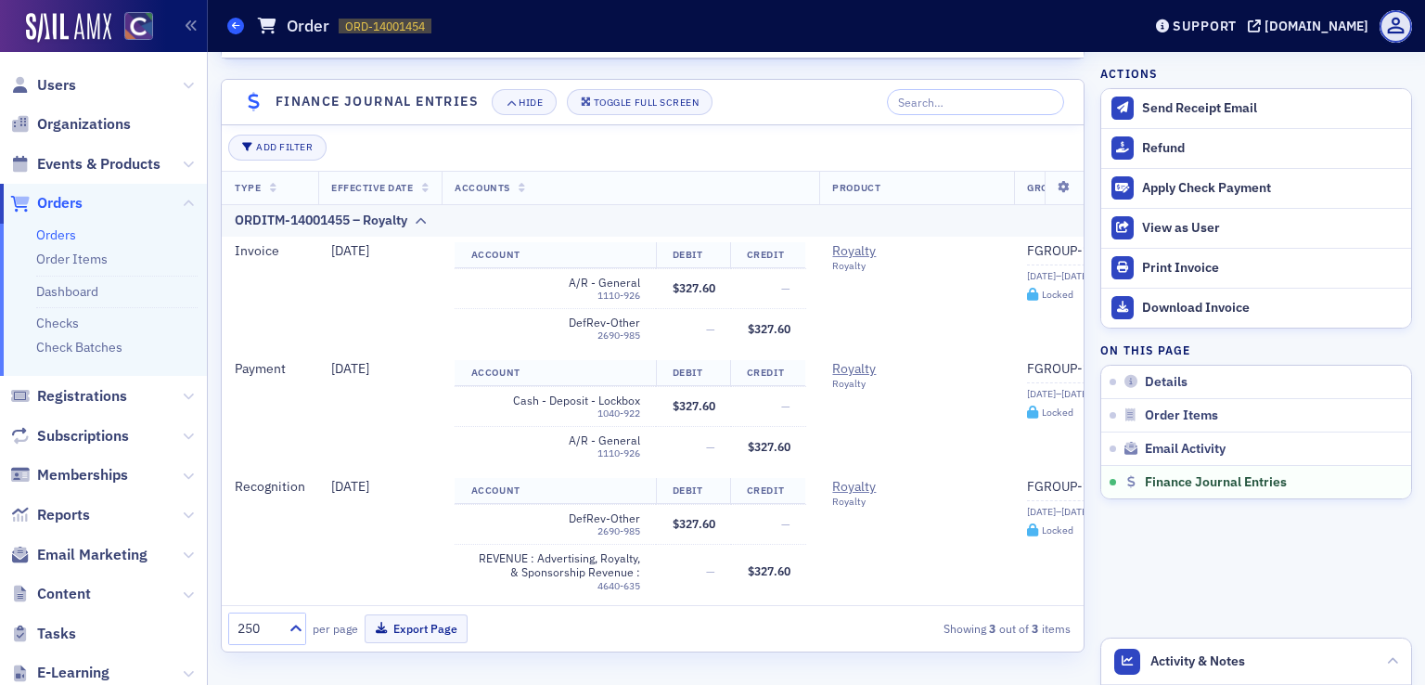
click at [241, 27] on span at bounding box center [235, 26] width 17 height 17
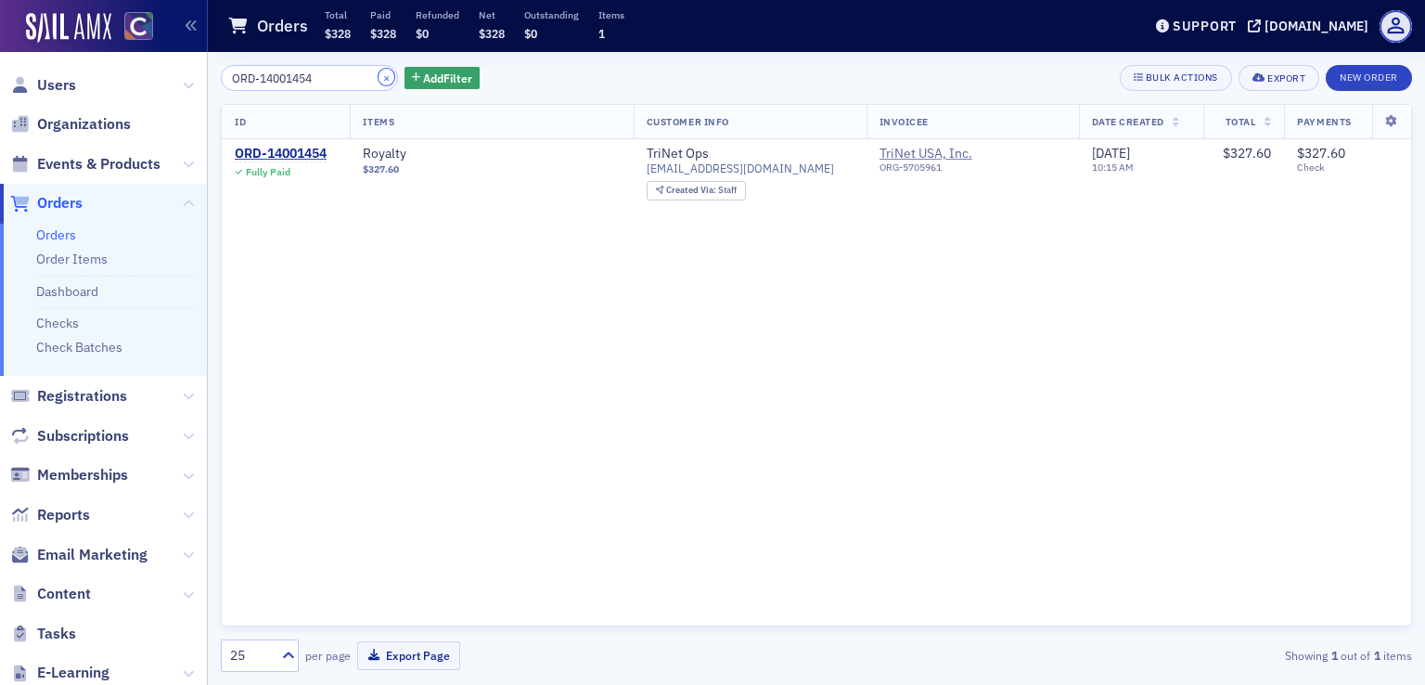
click at [379, 78] on button "×" at bounding box center [387, 77] width 17 height 17
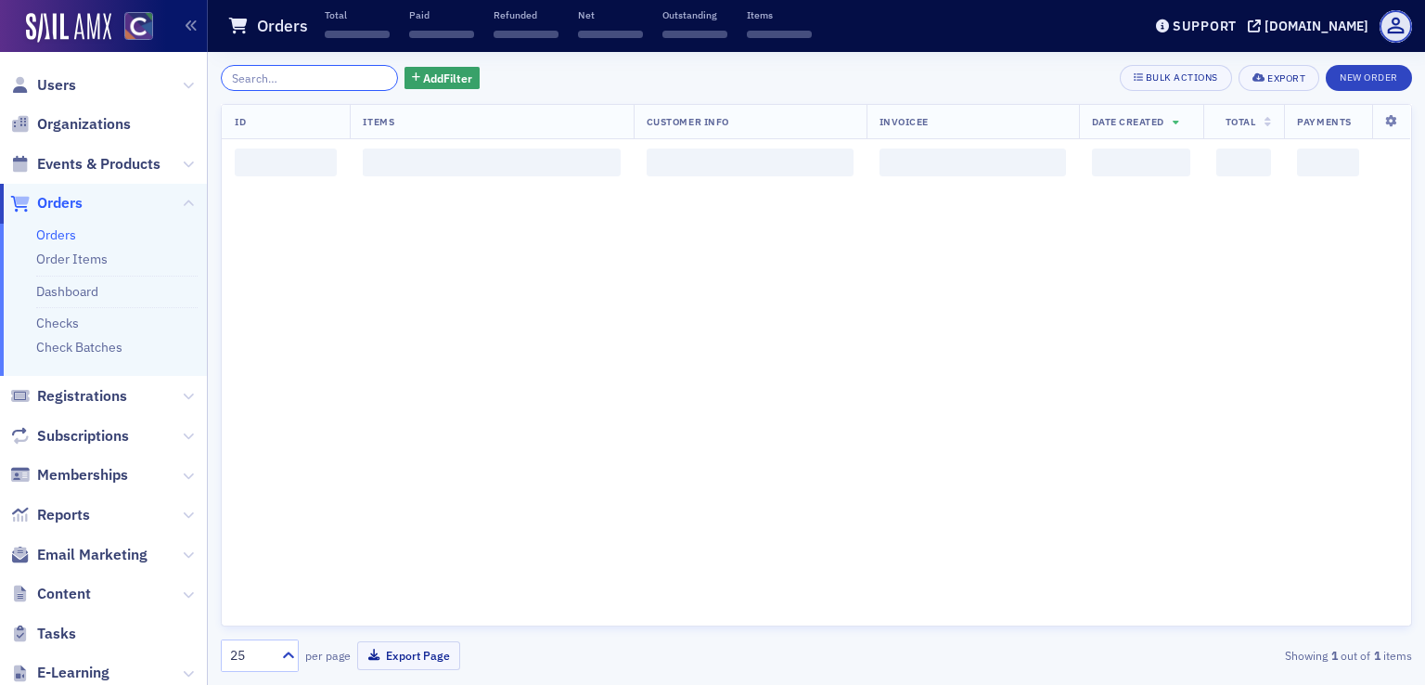
click at [305, 77] on input "search" at bounding box center [309, 78] width 177 height 26
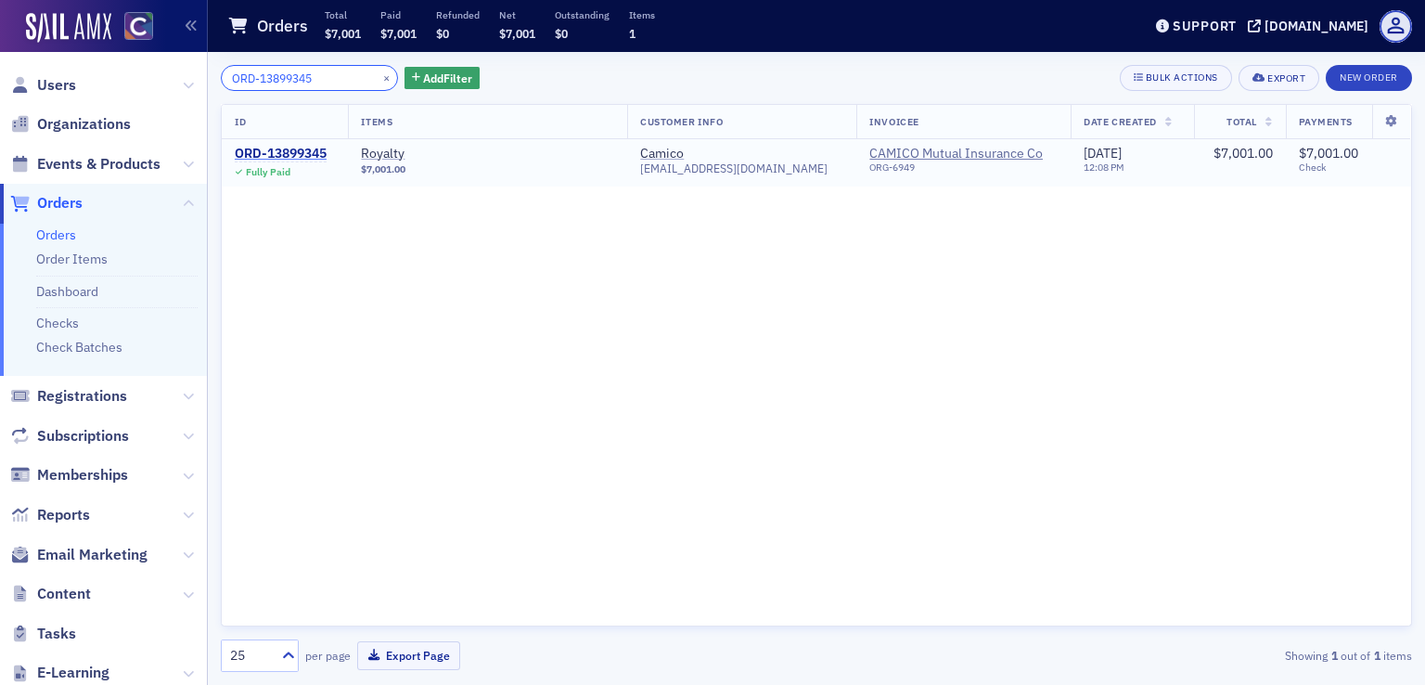
type input "ORD-13899345"
click at [320, 149] on div "ORD-13899345" at bounding box center [281, 154] width 92 height 17
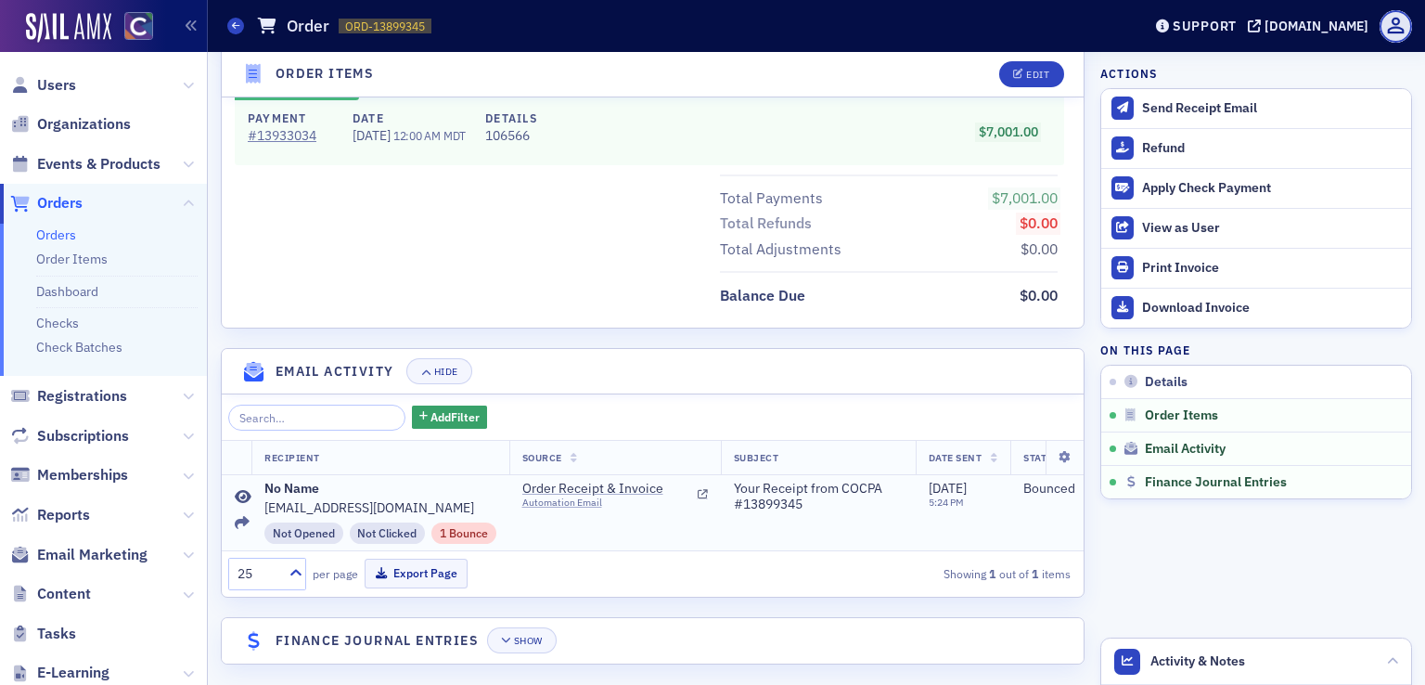
scroll to position [876, 0]
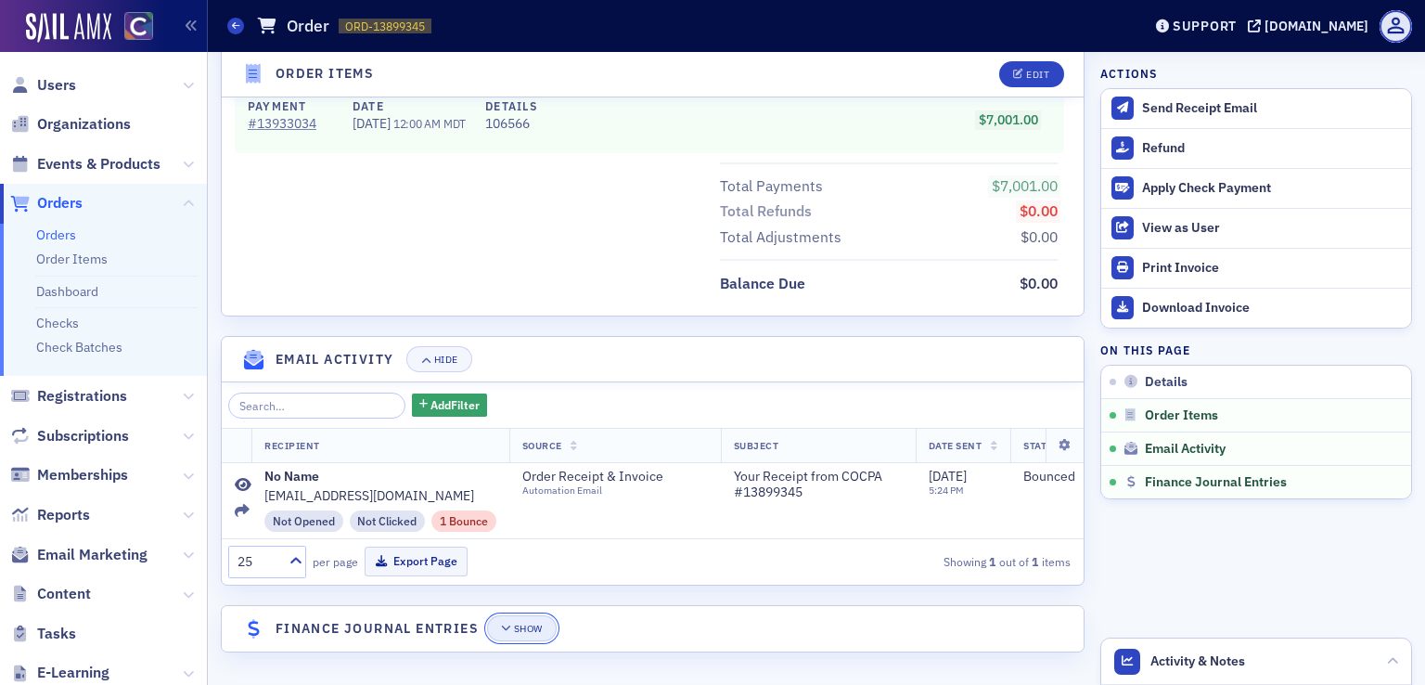
click at [532, 631] on div "Show" at bounding box center [528, 629] width 29 height 10
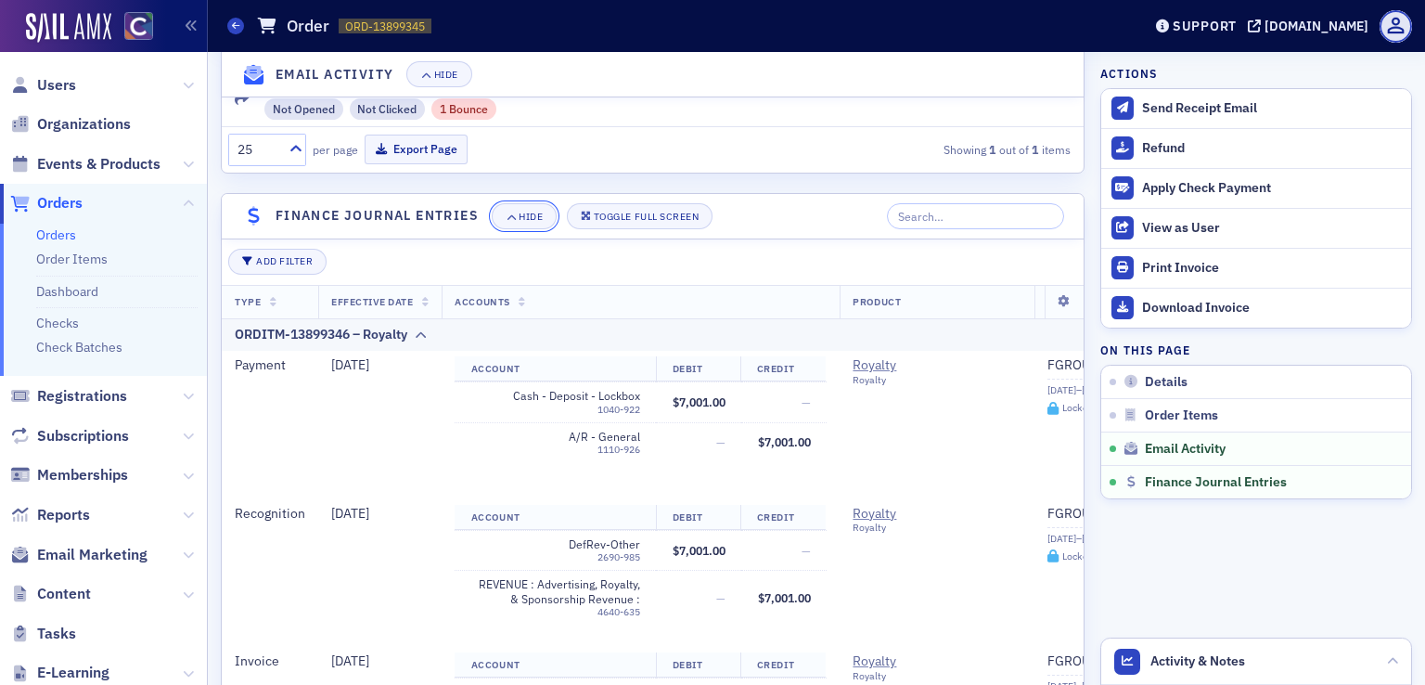
scroll to position [1301, 0]
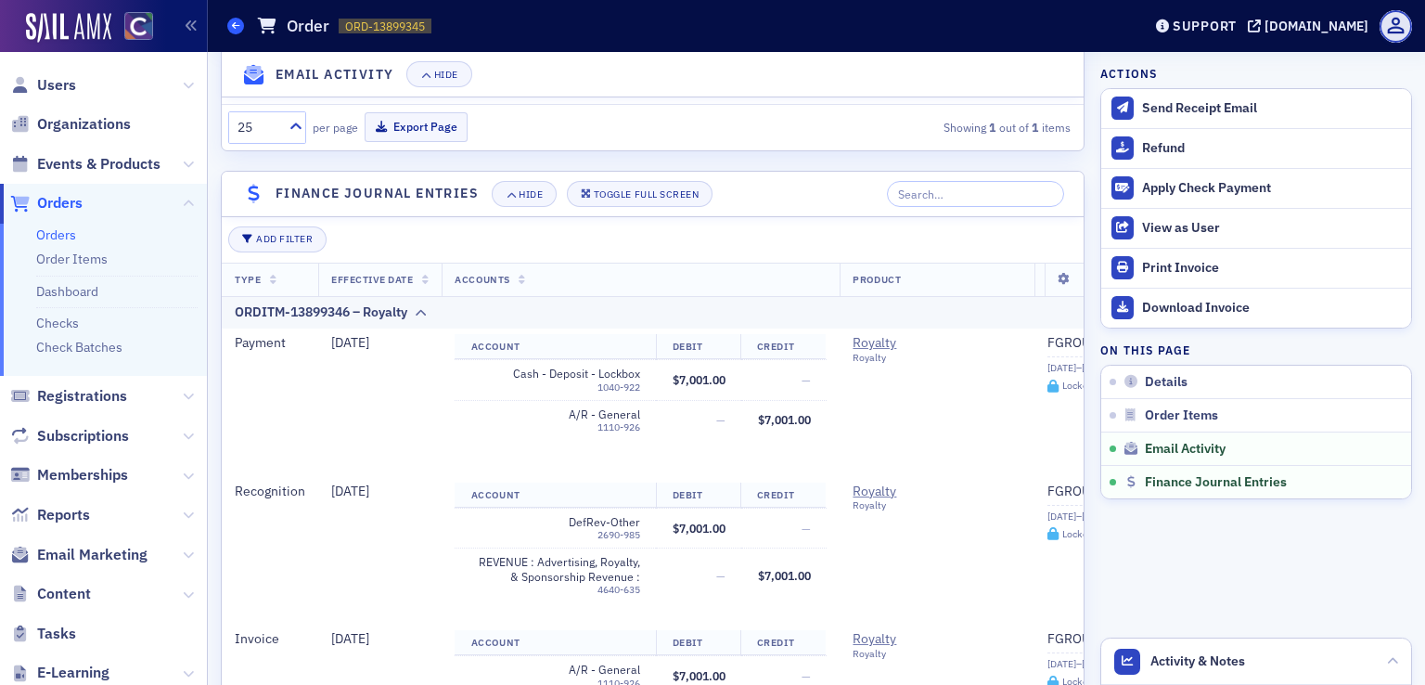
click at [236, 29] on icon at bounding box center [235, 25] width 7 height 8
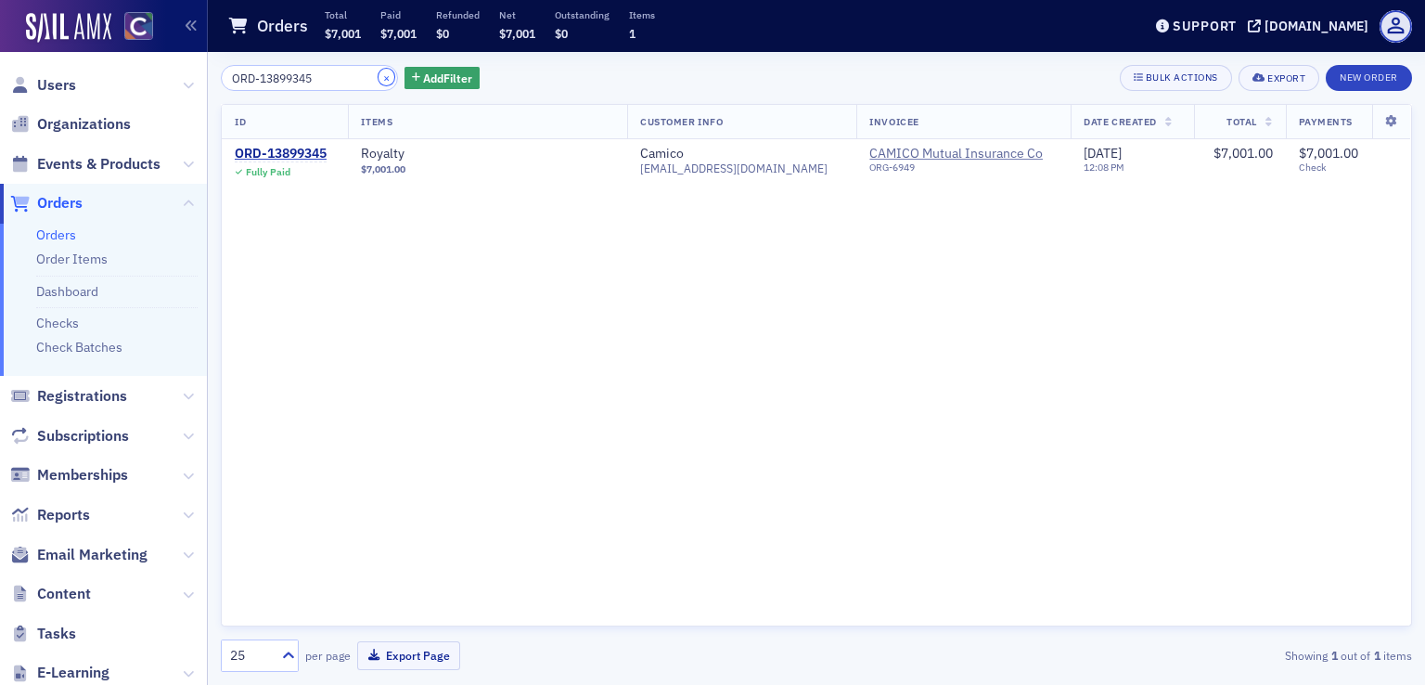
click at [379, 81] on button "×" at bounding box center [387, 77] width 17 height 17
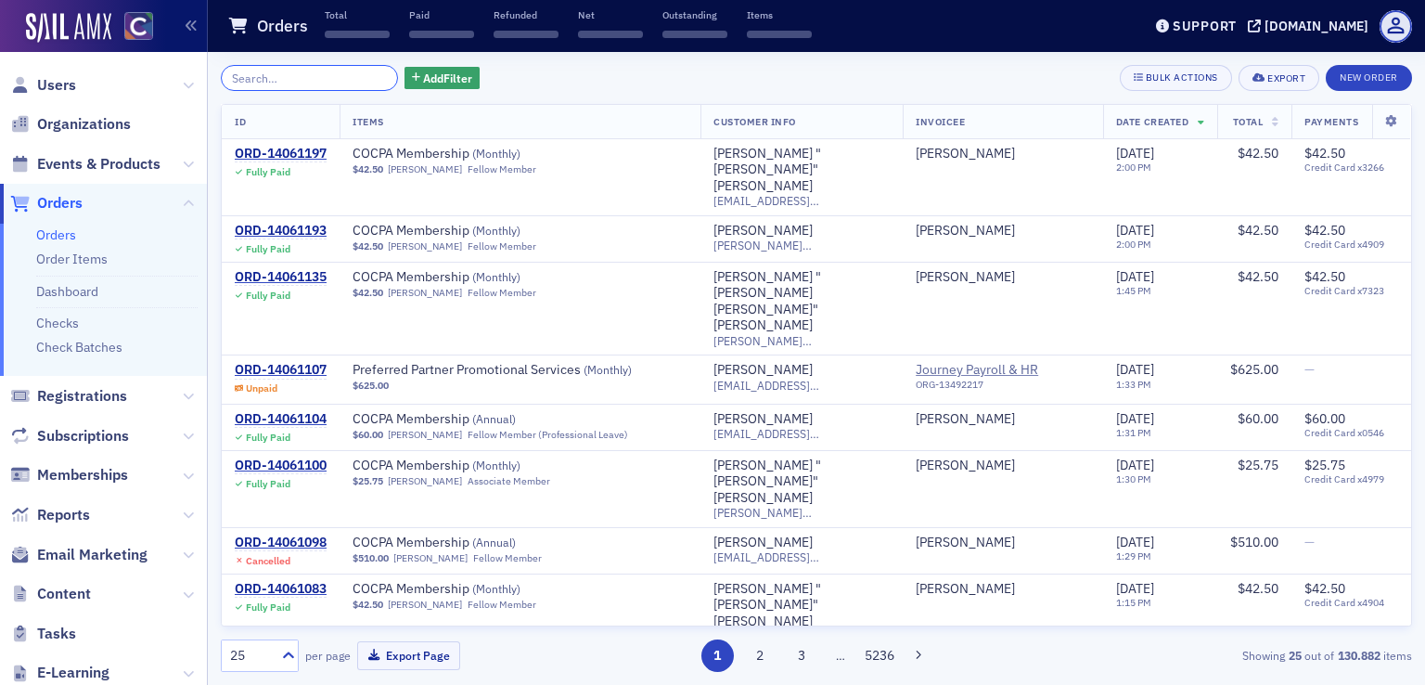
click at [295, 75] on input "search" at bounding box center [309, 78] width 177 height 26
paste input "ORD-13968939"
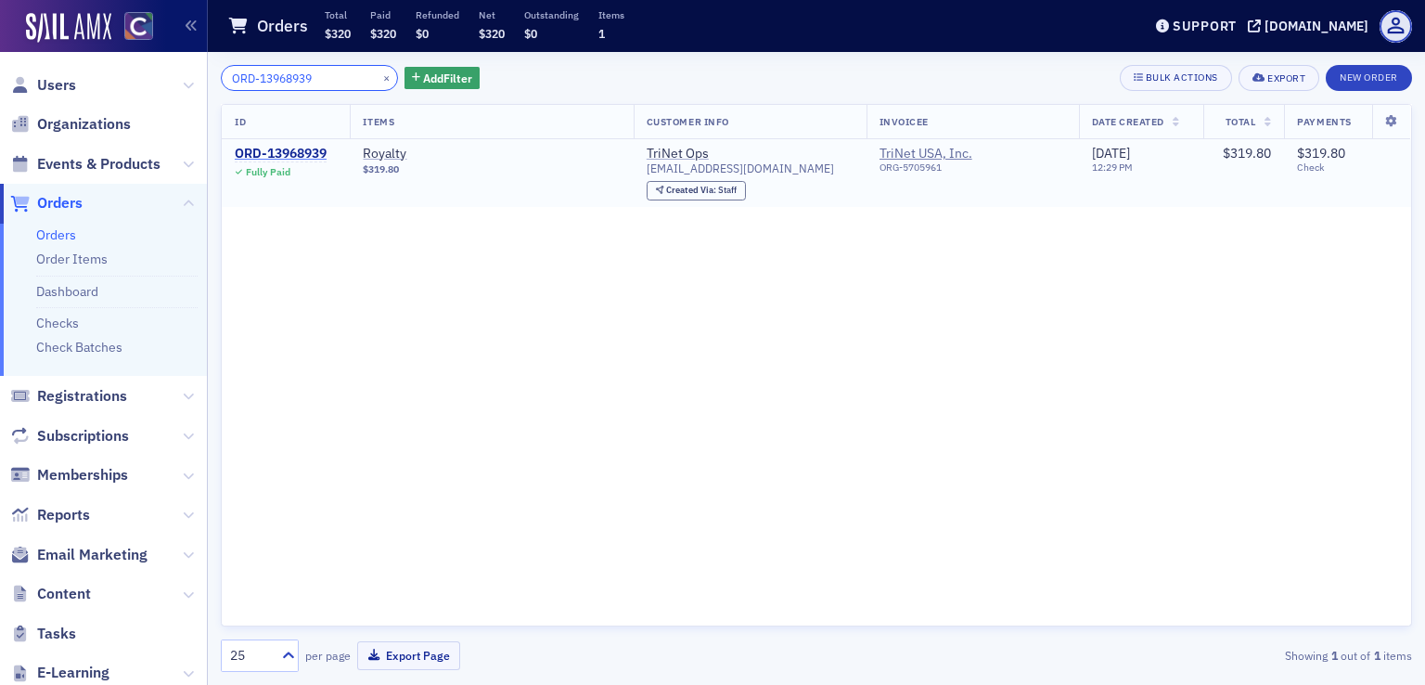
type input "ORD-13968939"
click at [283, 152] on div "ORD-13968939" at bounding box center [281, 154] width 92 height 17
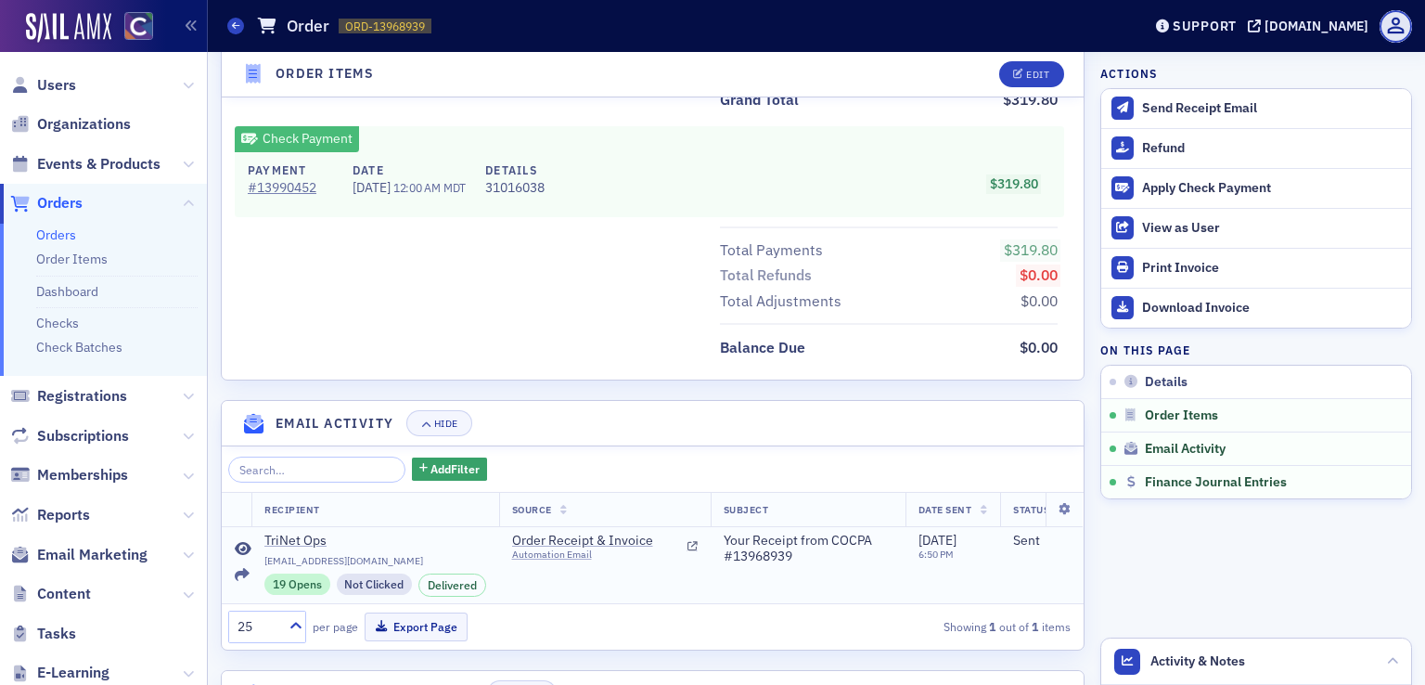
scroll to position [877, 0]
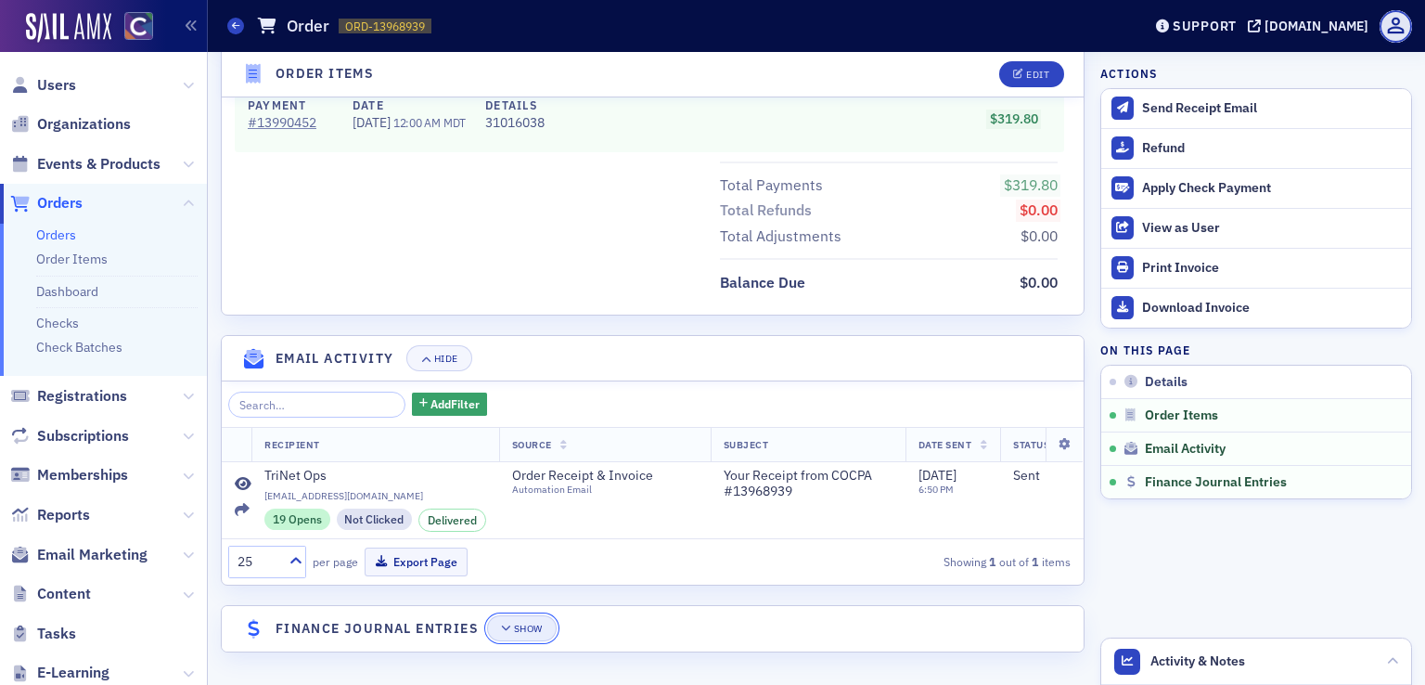
click at [531, 626] on div "Show" at bounding box center [528, 629] width 29 height 10
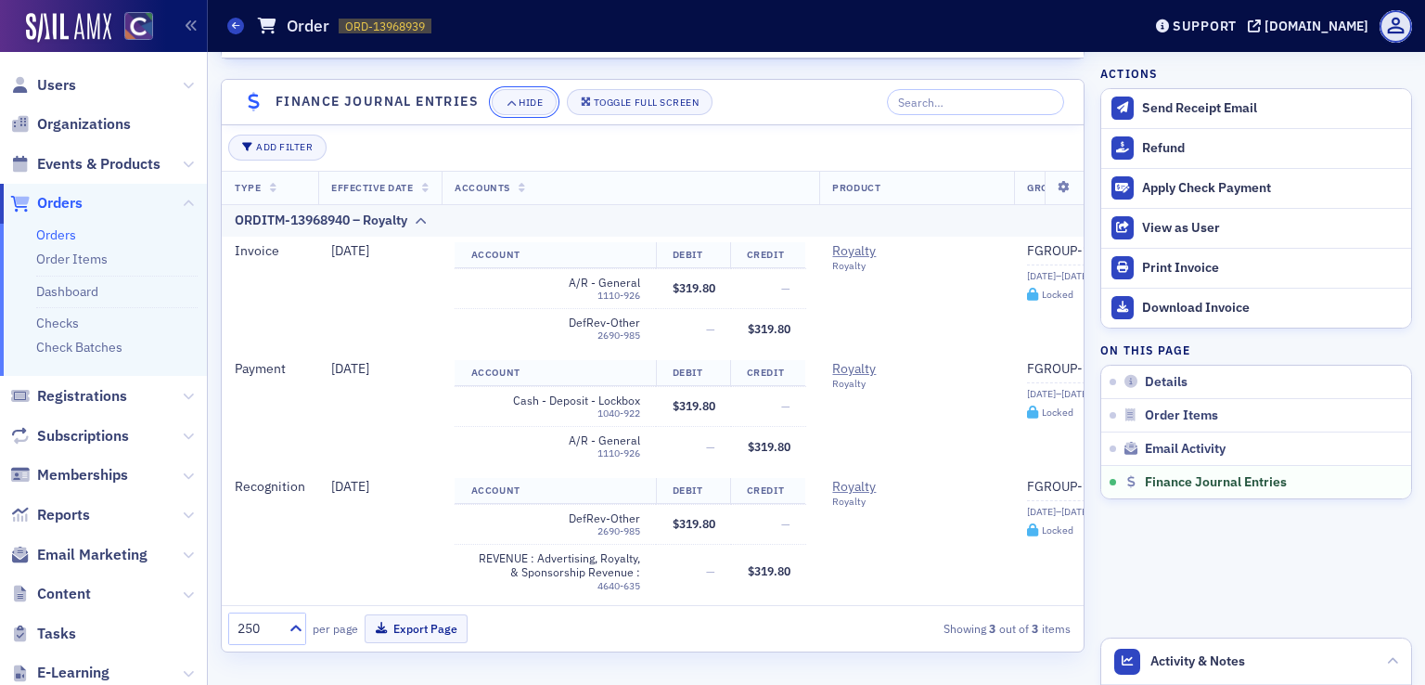
scroll to position [1416, 0]
